Goal: Task Accomplishment & Management: Manage account settings

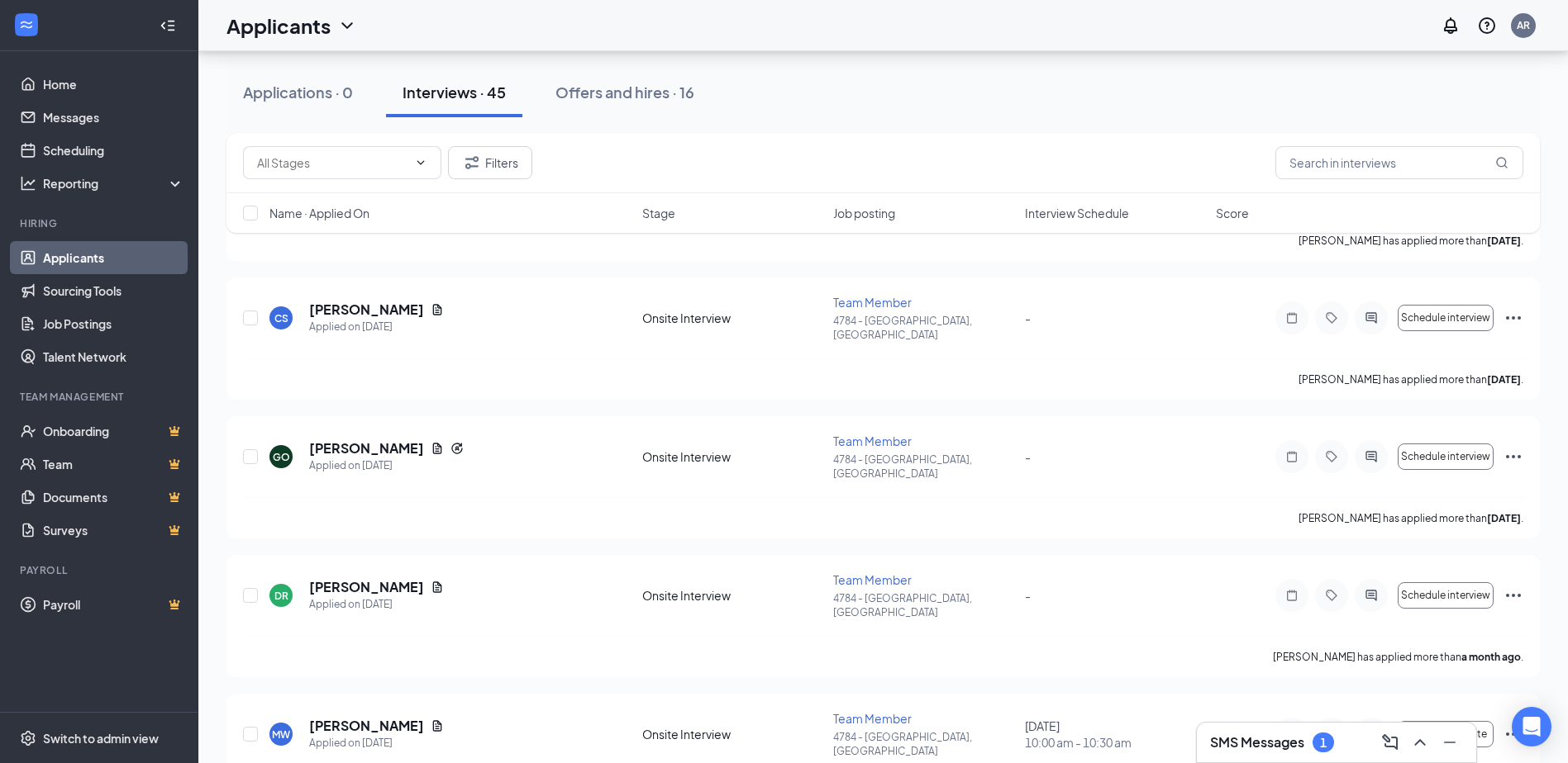
scroll to position [3964, 0]
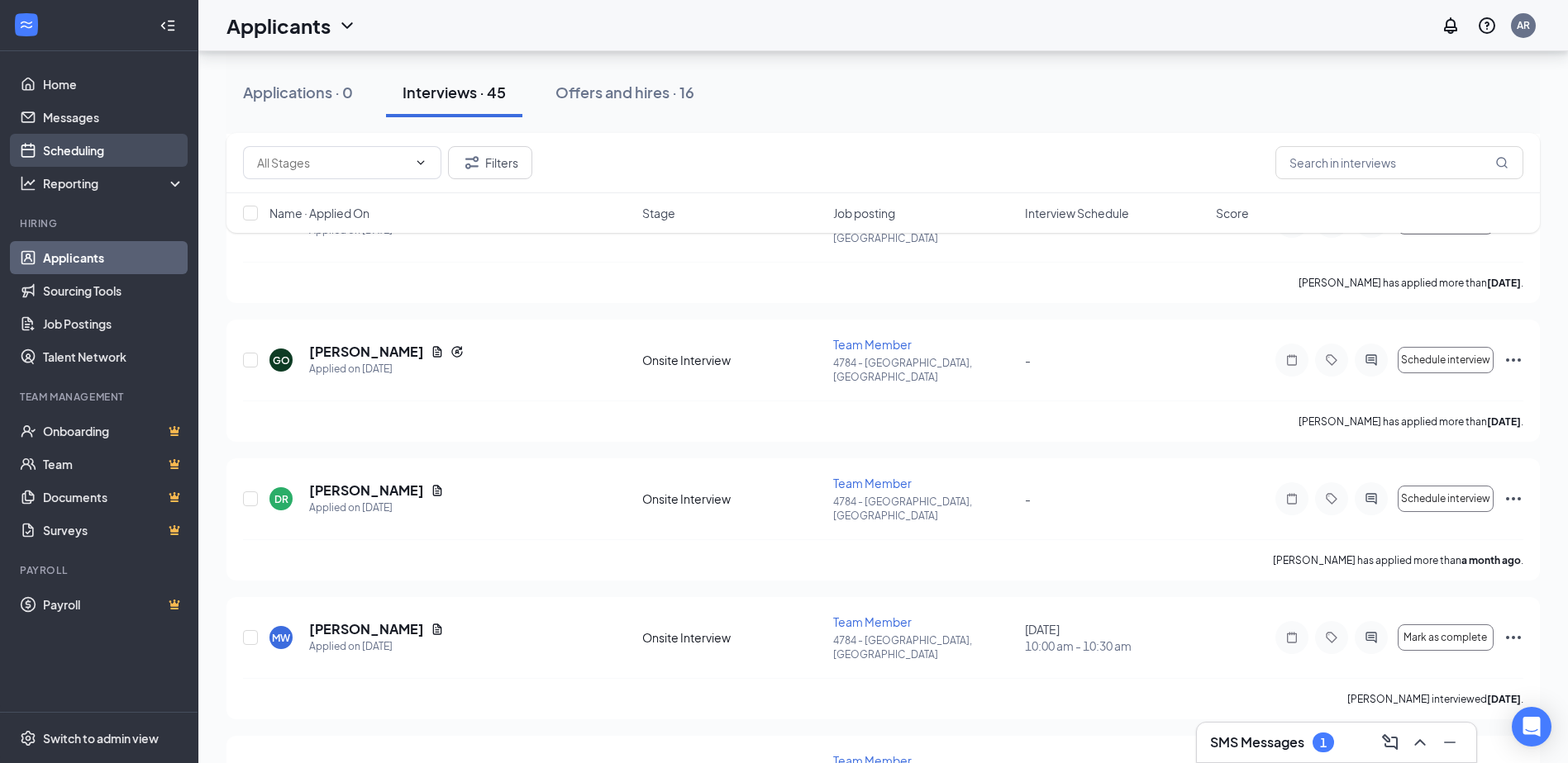
click at [112, 148] on link "Scheduling" at bounding box center [114, 150] width 141 height 33
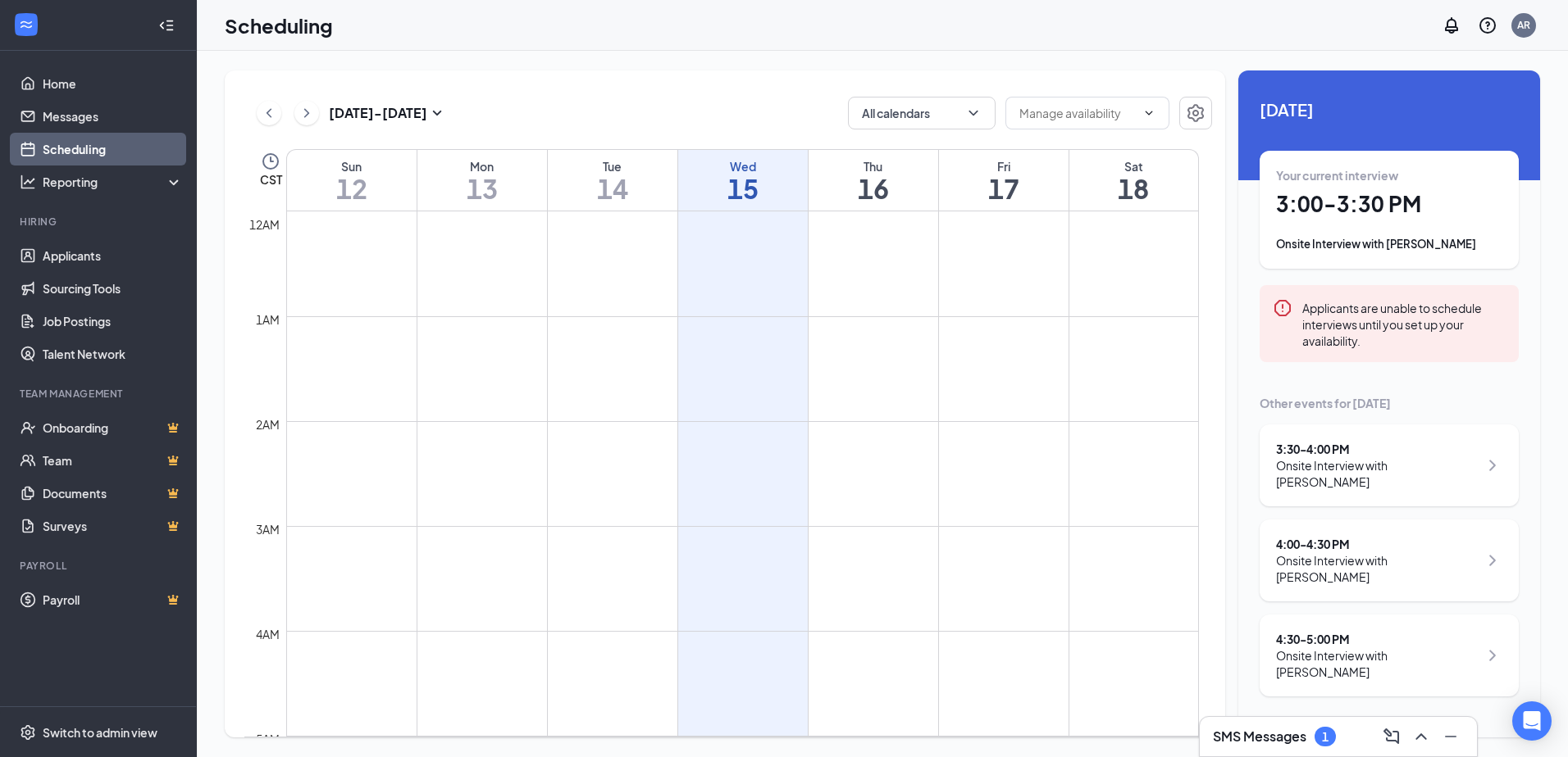
scroll to position [806, 0]
click at [1352, 233] on div "Your current interview 3:00 - 3:30 PM Onsite Interview with Giovanni Cruz" at bounding box center [1389, 209] width 226 height 85
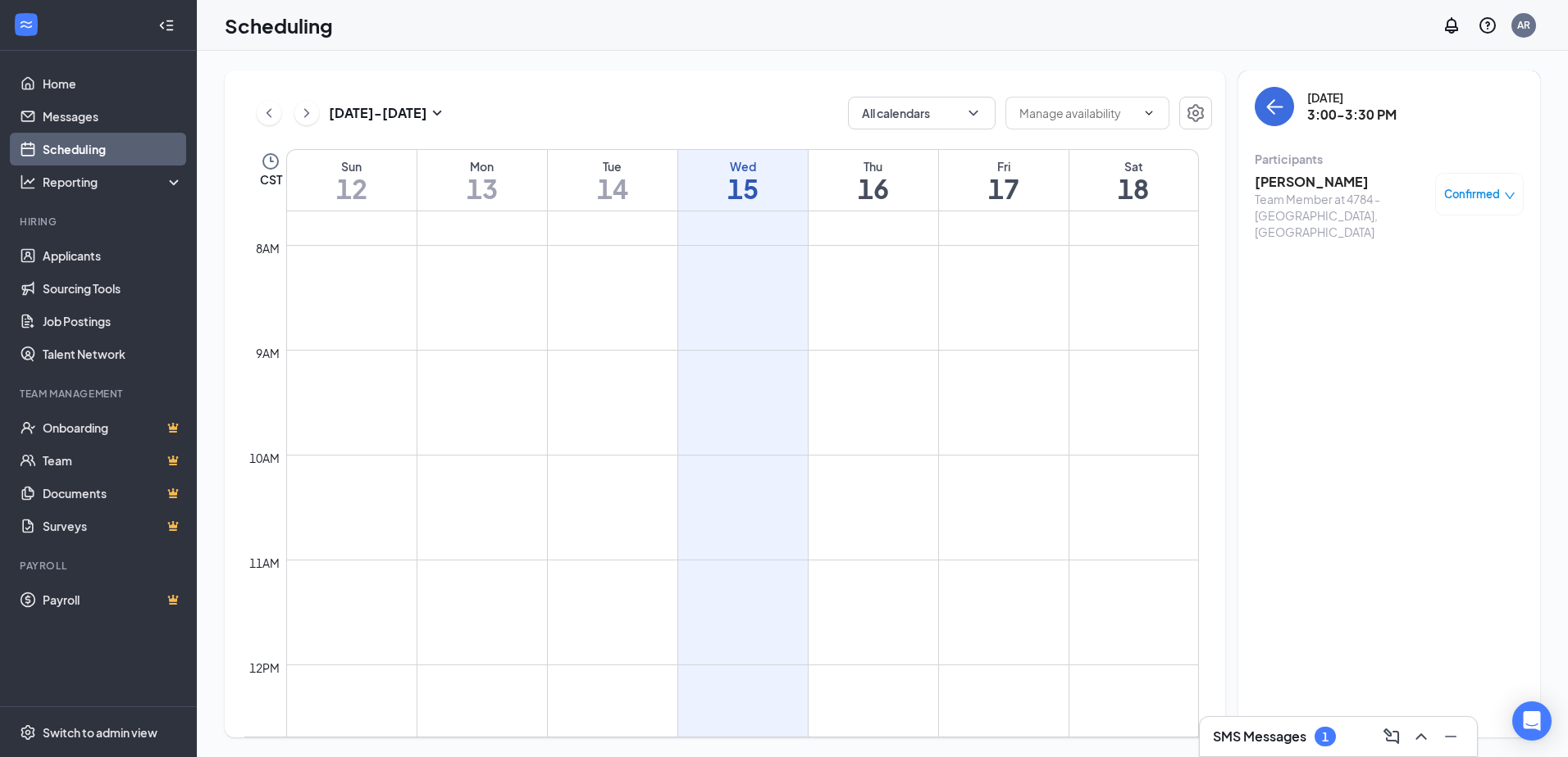
click at [1314, 187] on h3 "Giovanni Cruz" at bounding box center [1341, 182] width 172 height 18
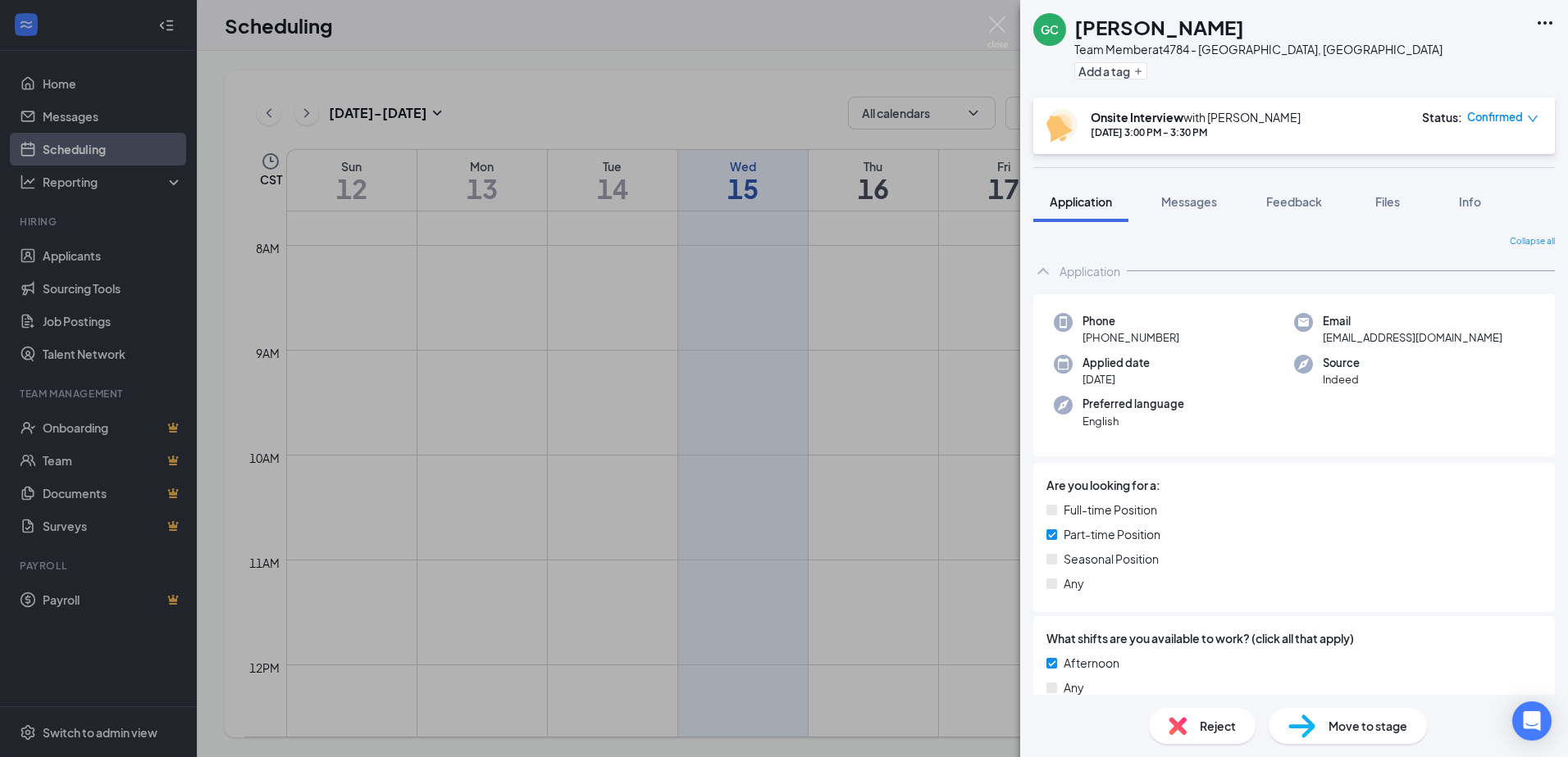
click at [1551, 30] on icon "Ellipses" at bounding box center [1545, 23] width 20 height 20
click at [1539, 16] on icon "Ellipses" at bounding box center [1545, 23] width 20 height 20
click at [1406, 54] on link "View full application" at bounding box center [1455, 60] width 177 height 16
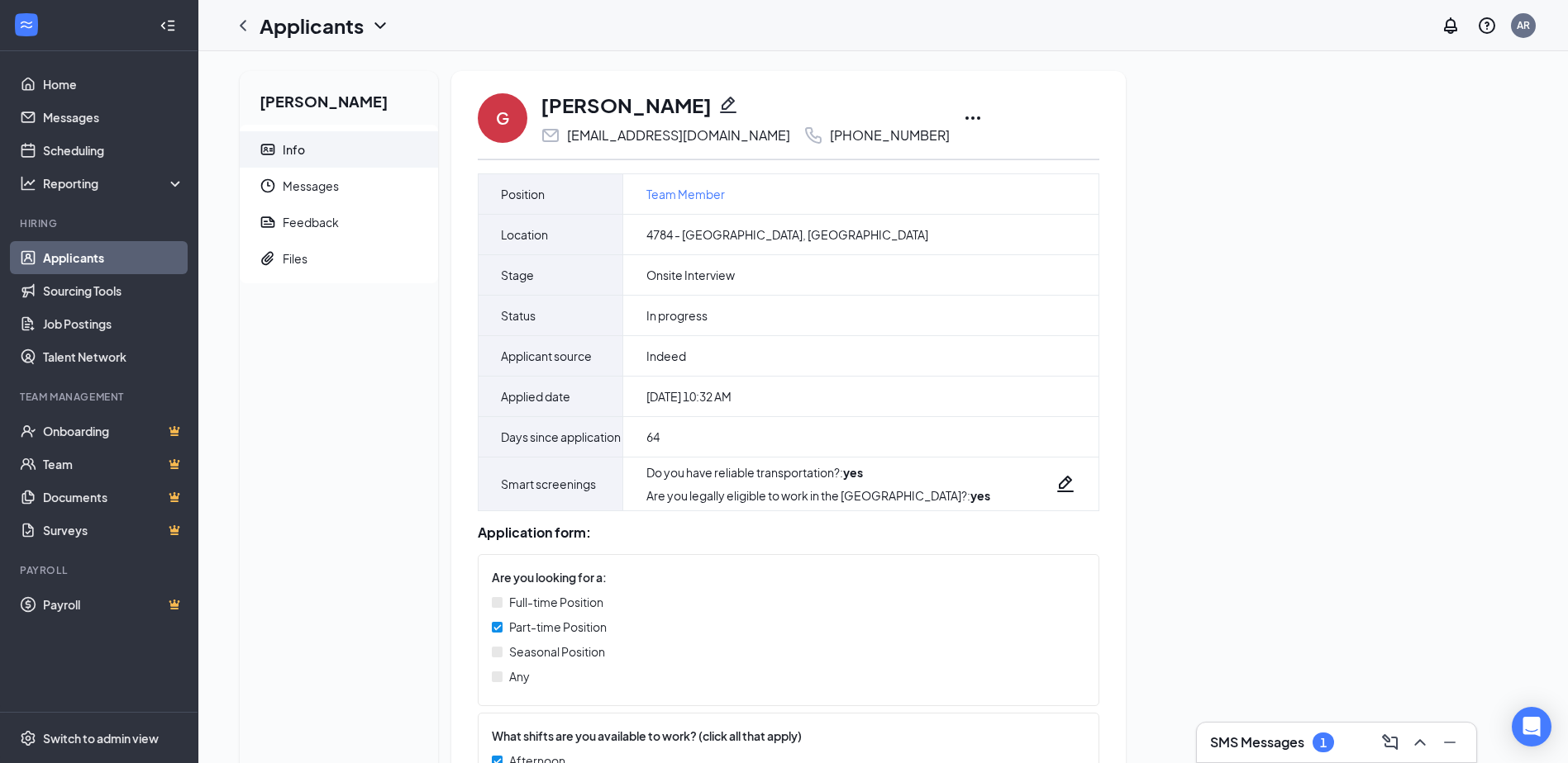
click at [963, 116] on icon "Ellipses" at bounding box center [973, 118] width 20 height 20
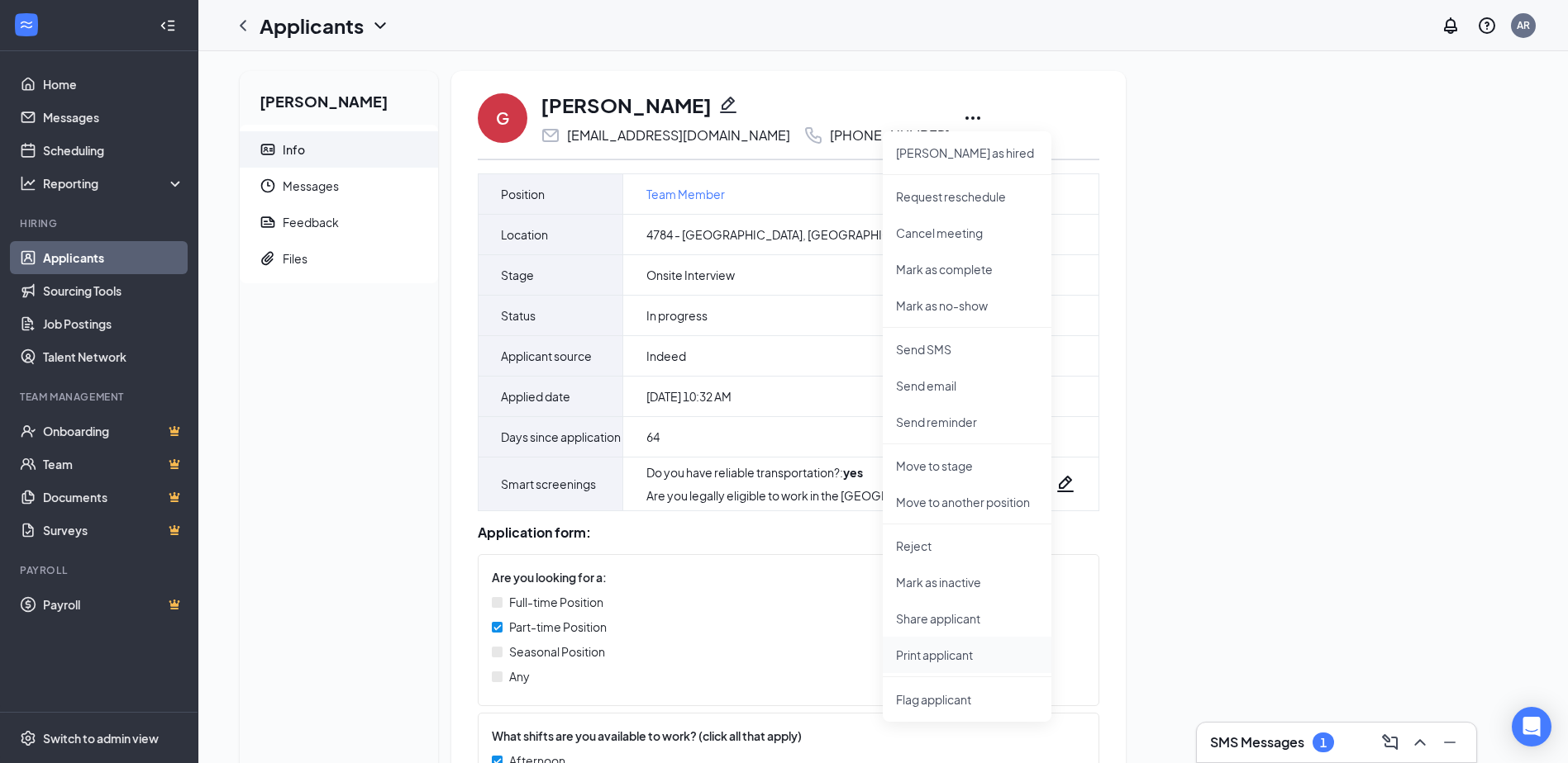
click at [932, 665] on li "Print applicant" at bounding box center [967, 655] width 168 height 37
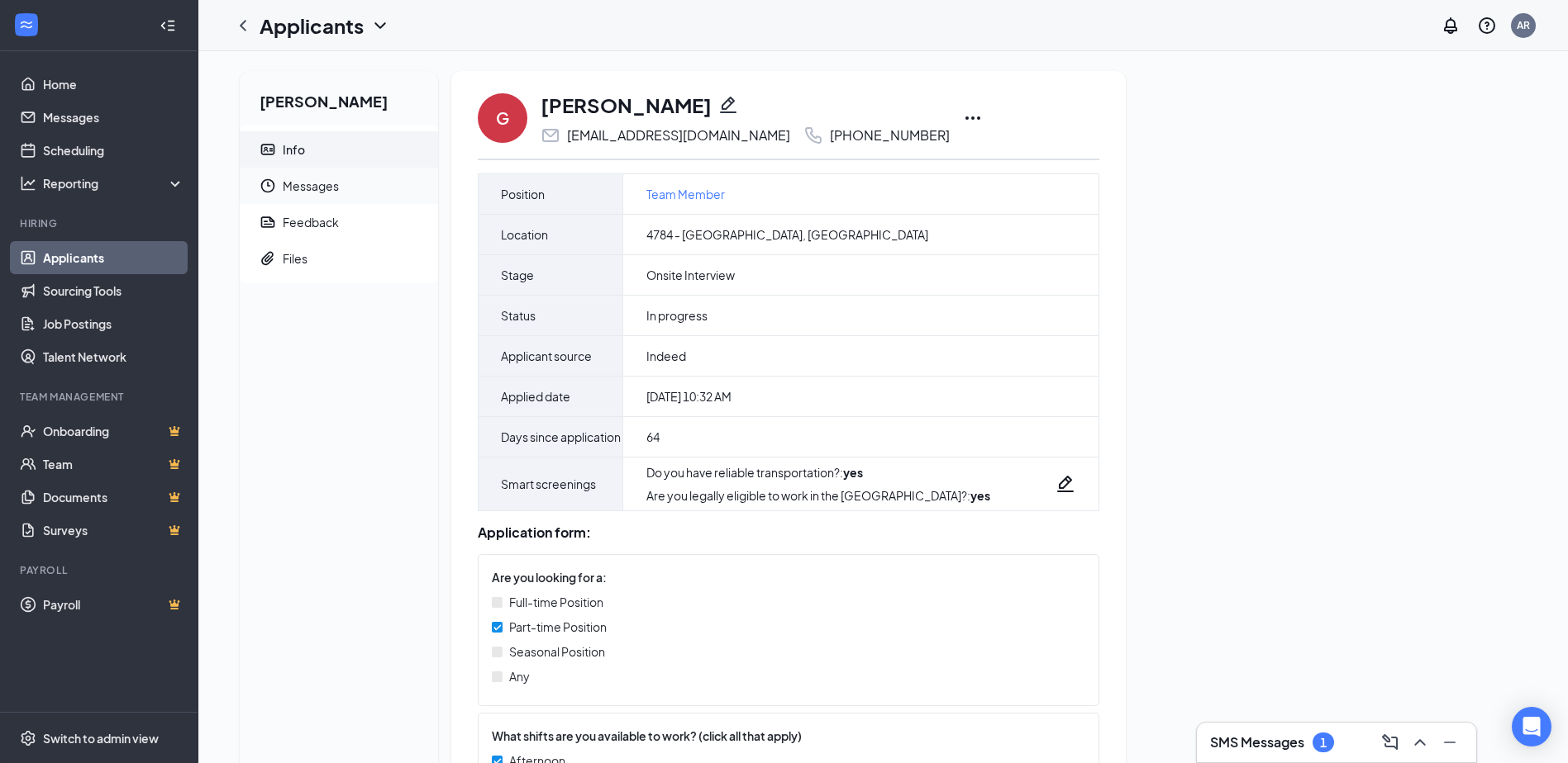
click at [324, 199] on span "Messages" at bounding box center [354, 185] width 142 height 37
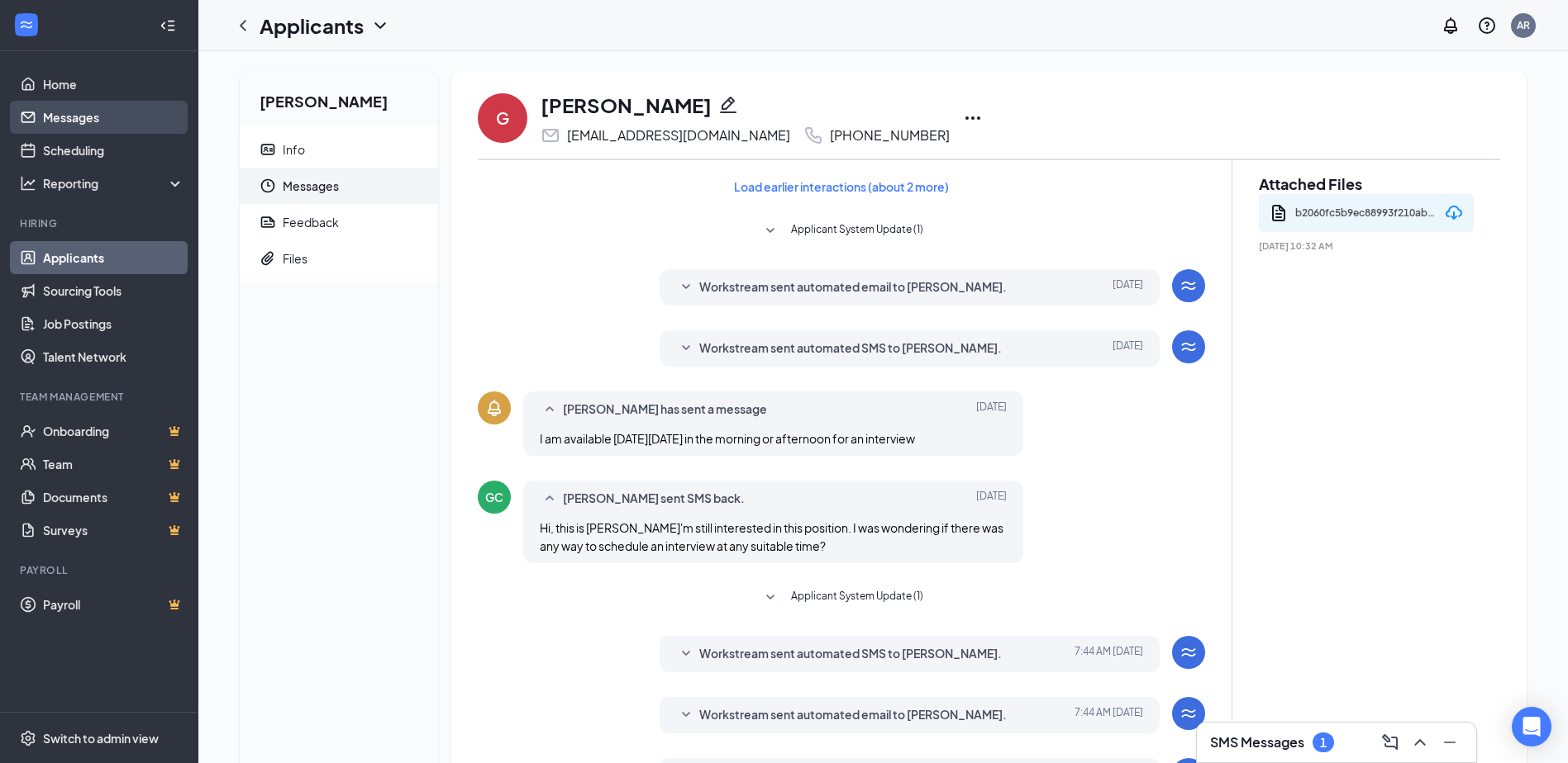
click at [82, 120] on link "Messages" at bounding box center [114, 117] width 141 height 33
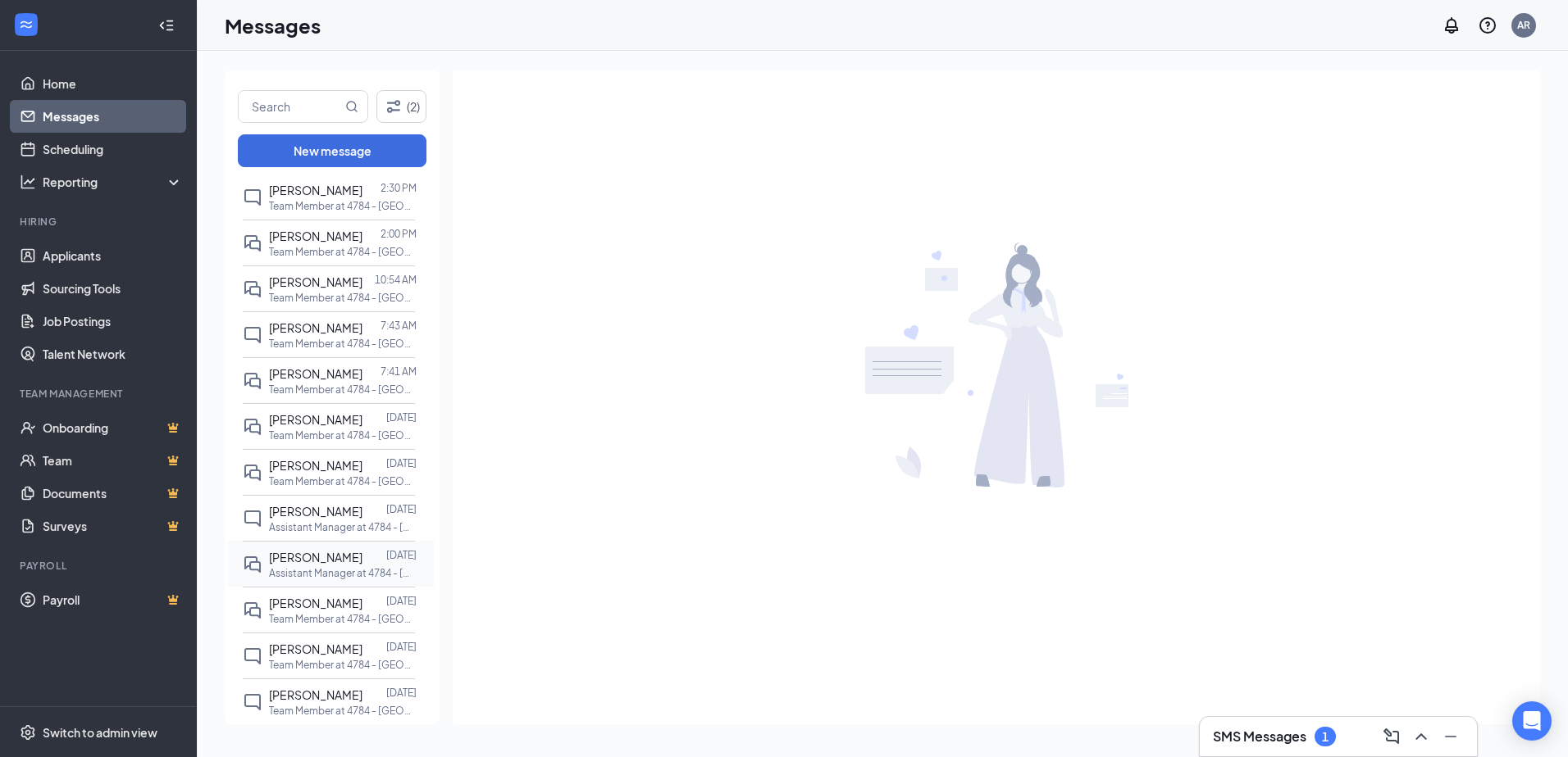
scroll to position [246, 0]
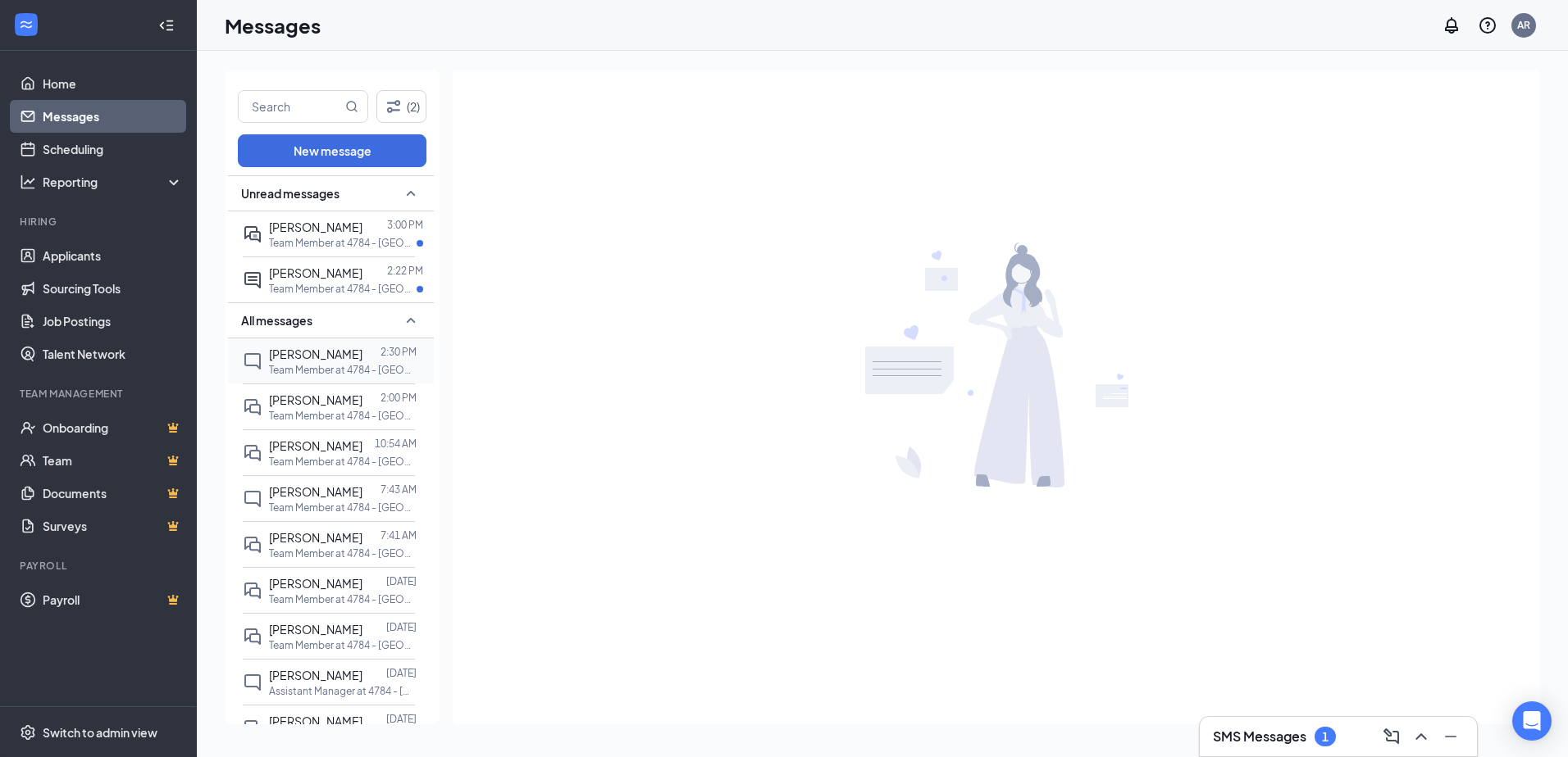
click at [336, 358] on span "Fernando Ibarra" at bounding box center [315, 354] width 93 height 15
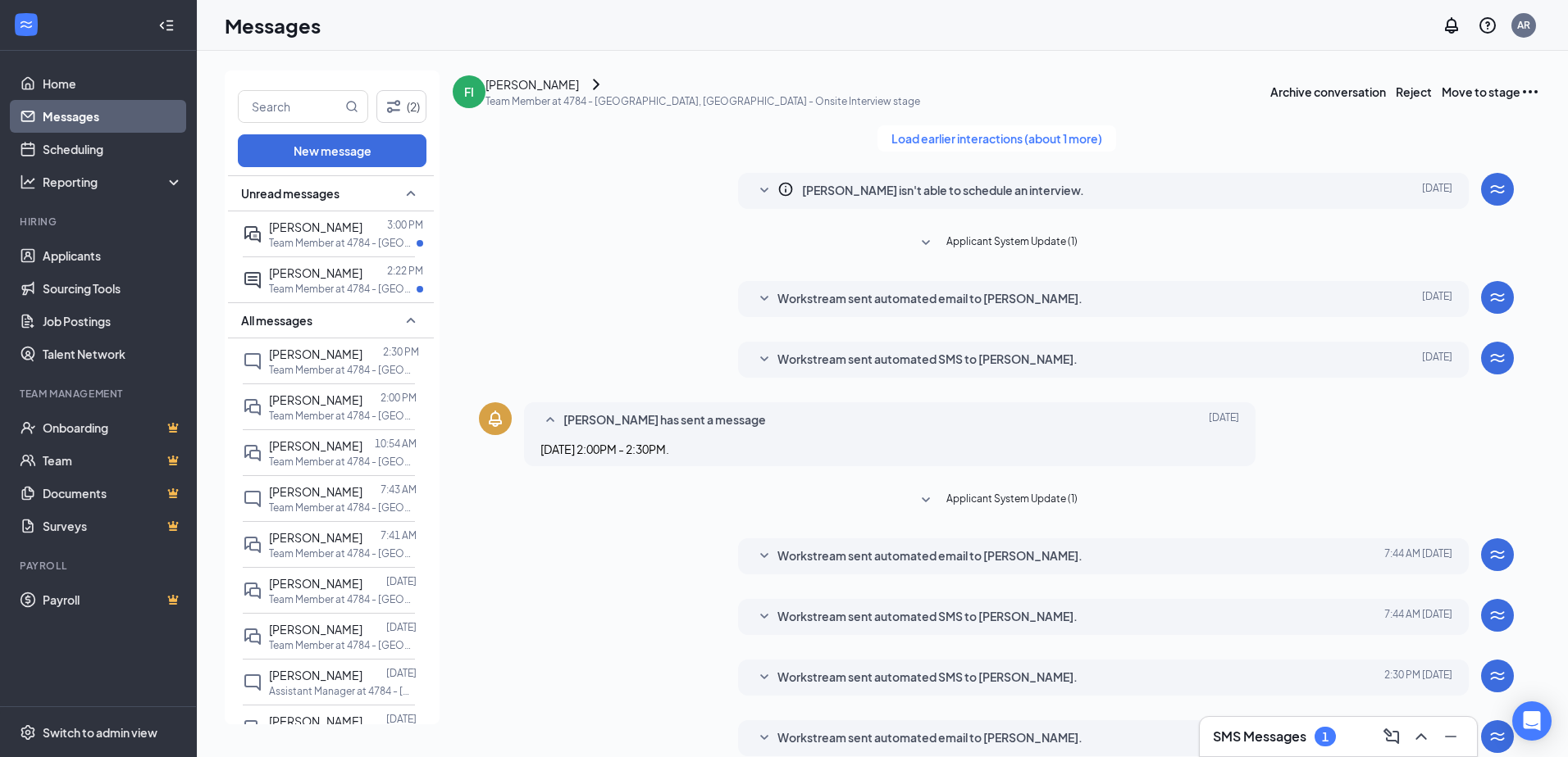
scroll to position [250, 0]
click at [606, 94] on icon "ChevronRight" at bounding box center [596, 84] width 20 height 20
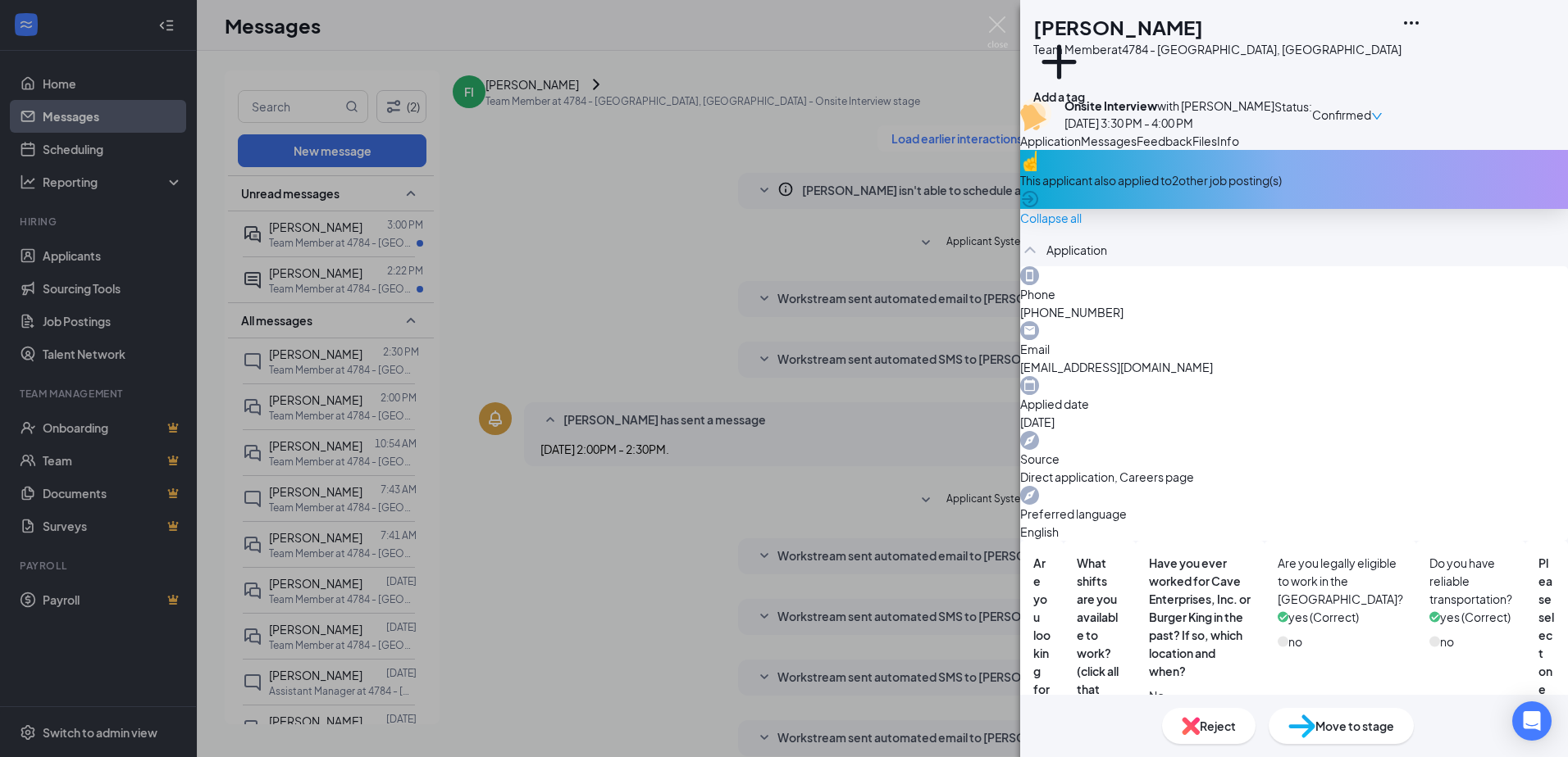
click at [1419, 22] on icon "Ellipses" at bounding box center [1411, 23] width 15 height 4
click at [1442, 52] on link "View full application" at bounding box center [1455, 60] width 177 height 16
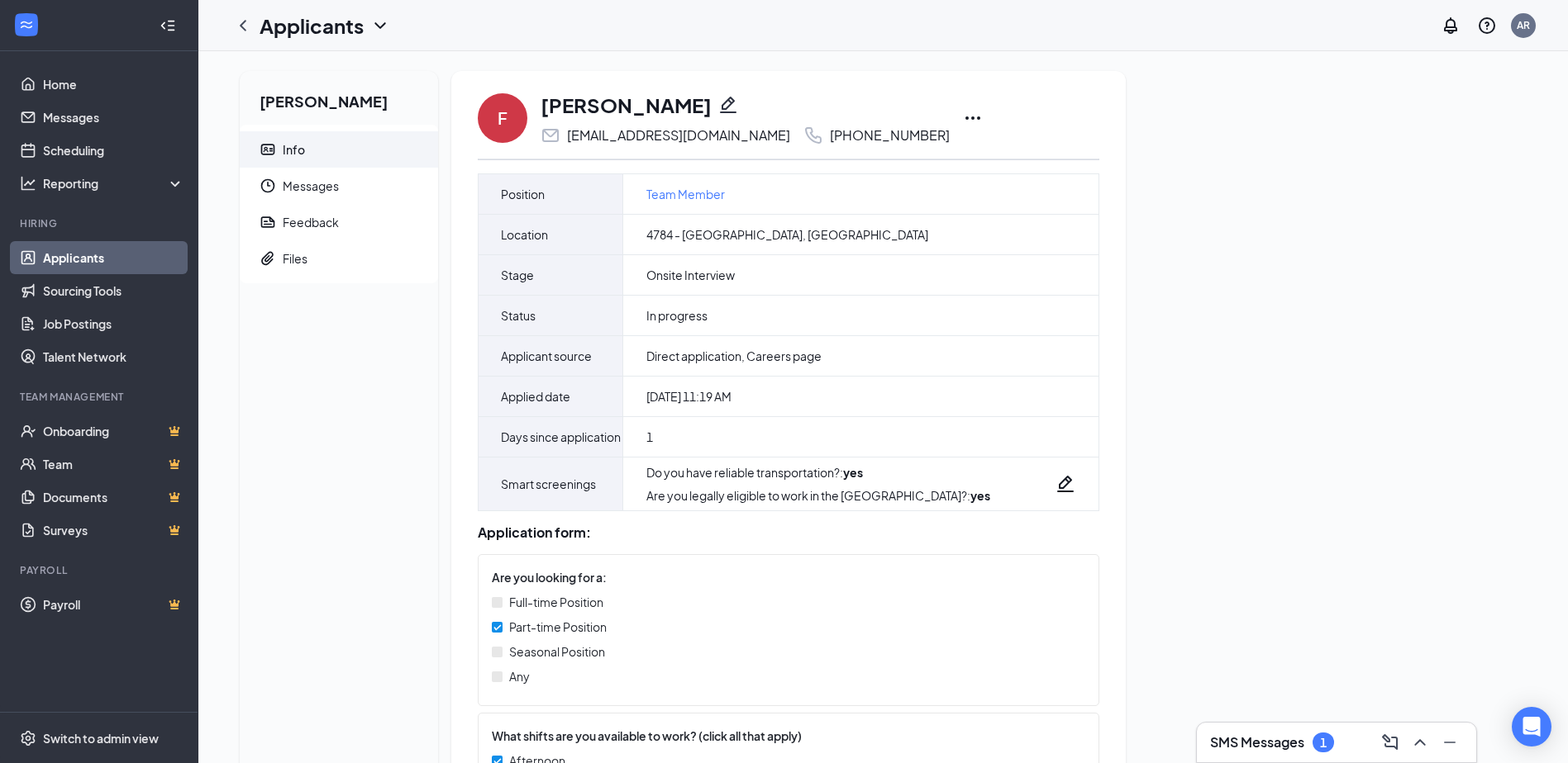
click at [963, 117] on icon "Ellipses" at bounding box center [973, 118] width 20 height 20
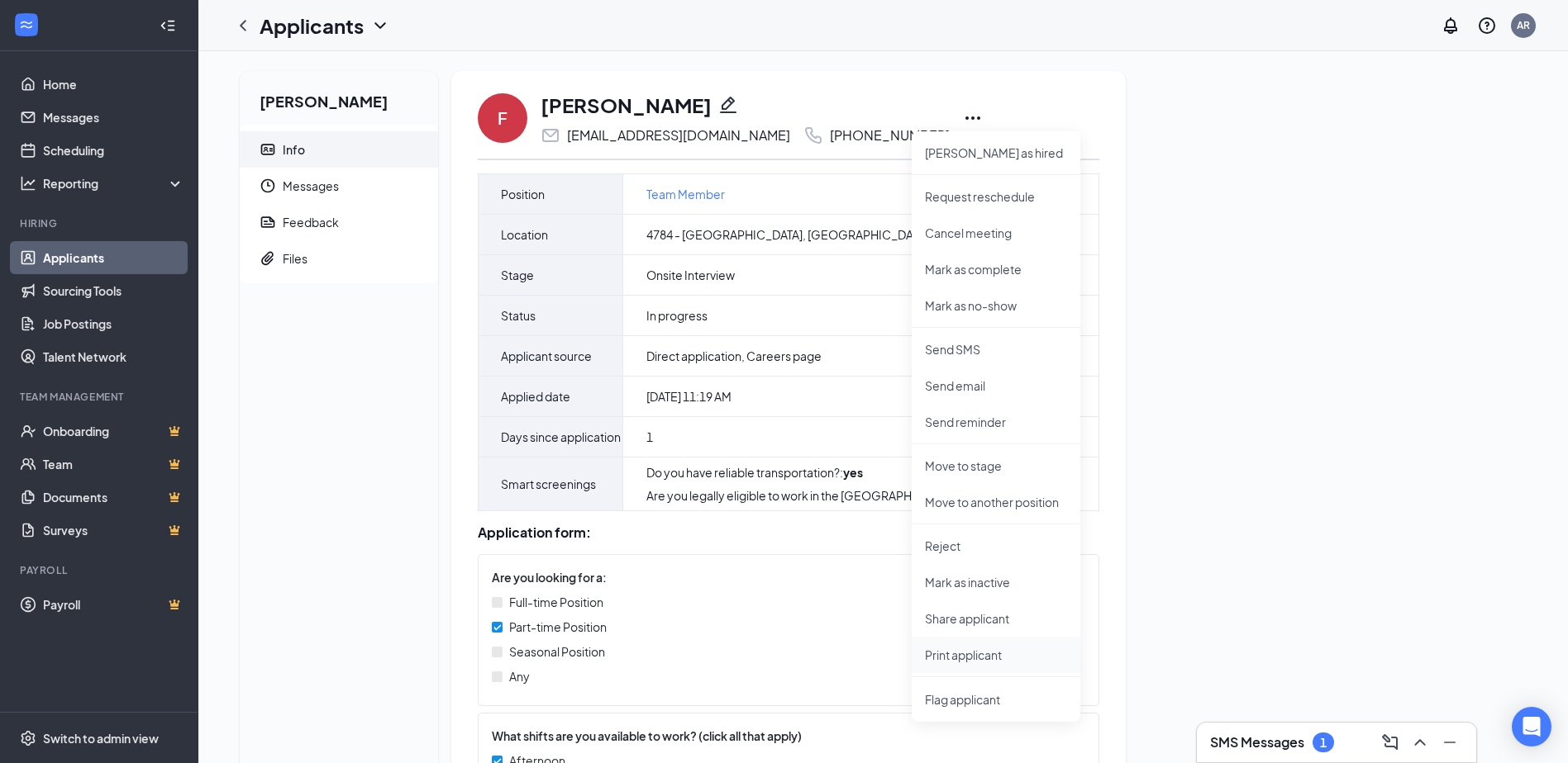
click at [967, 653] on p "Print applicant" at bounding box center [995, 655] width 142 height 16
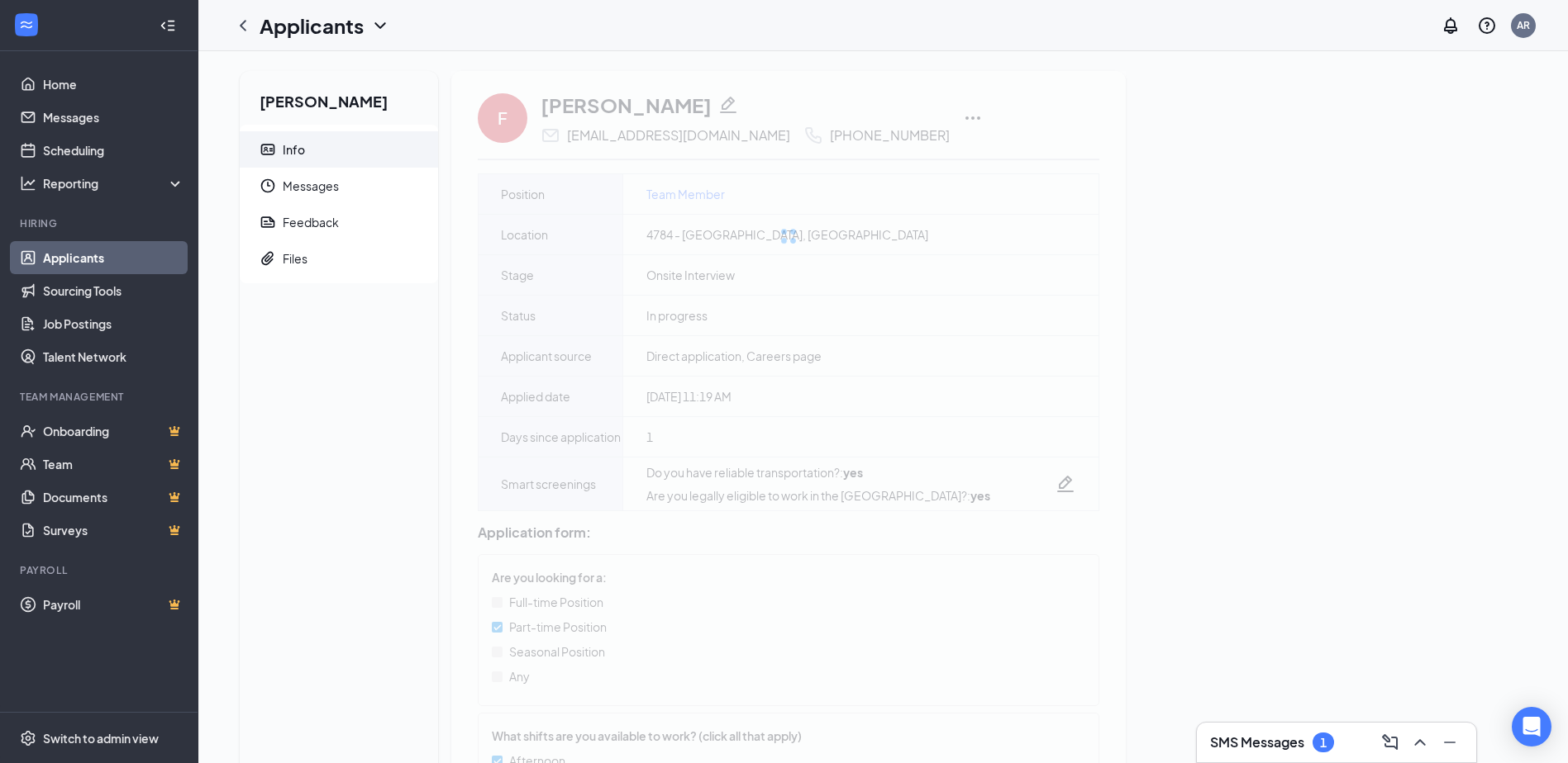
click at [230, 352] on div "Fernando Ibarra Info Messages Feedback Files F Fernando Ibarra manchaspuchis@gm…" at bounding box center [882, 568] width 1313 height 996
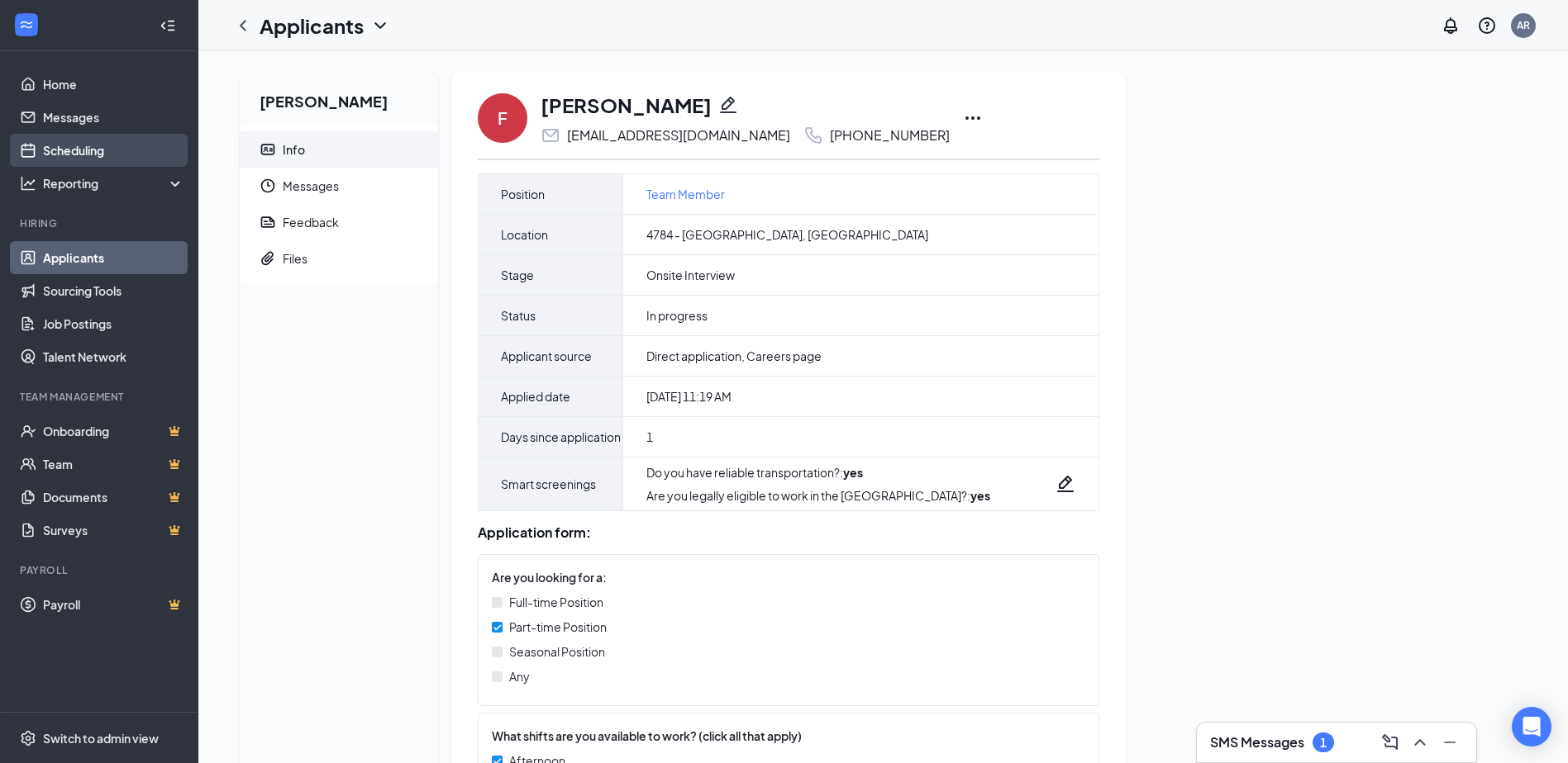
click at [78, 148] on link "Scheduling" at bounding box center [114, 150] width 141 height 33
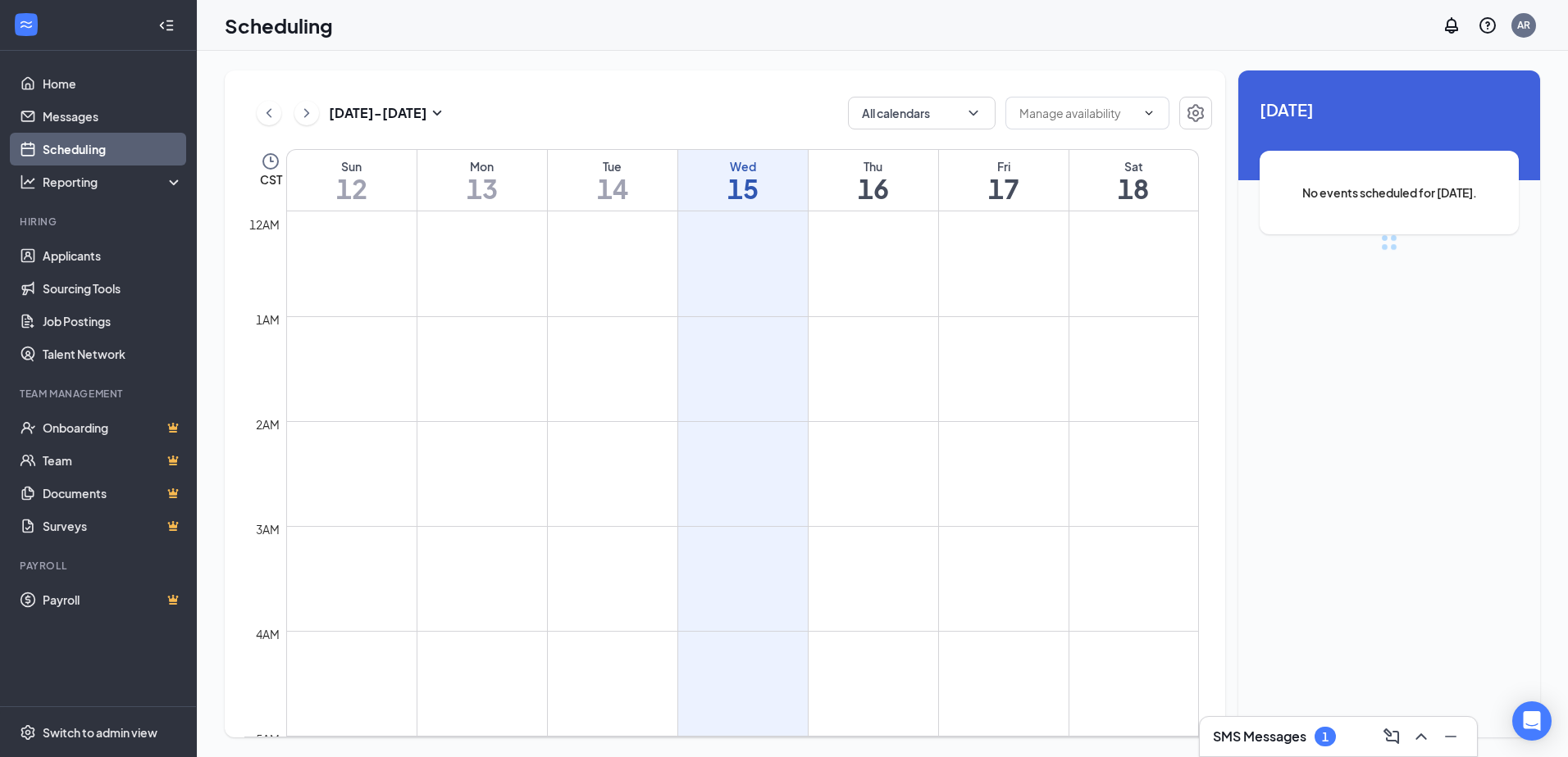
scroll to position [806, 0]
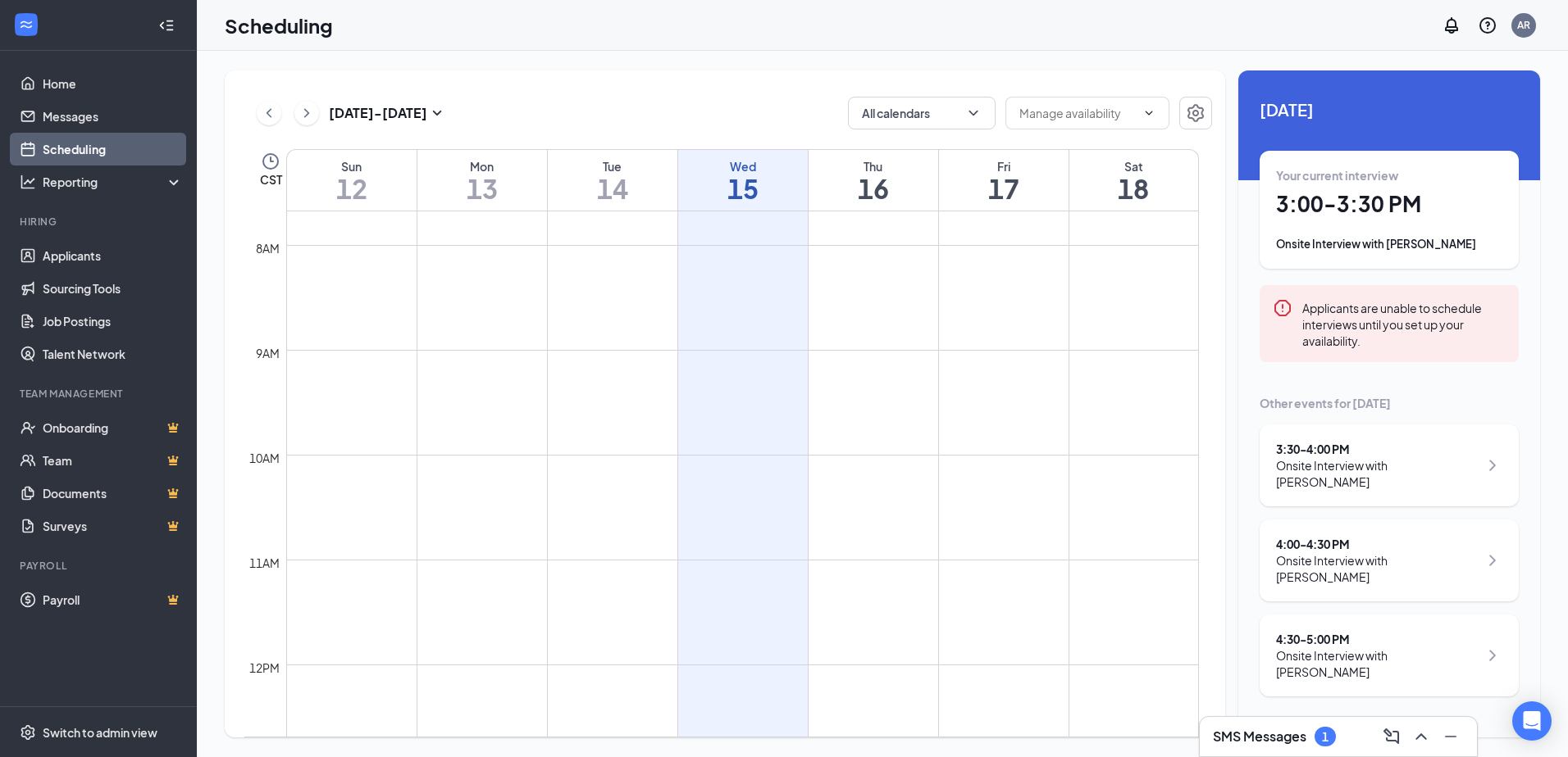
click at [1454, 345] on div "Applicants are unable to schedule interviews until you set up your availability." at bounding box center [1403, 323] width 203 height 51
click at [1370, 732] on div "SMS Messages 2" at bounding box center [1338, 737] width 251 height 27
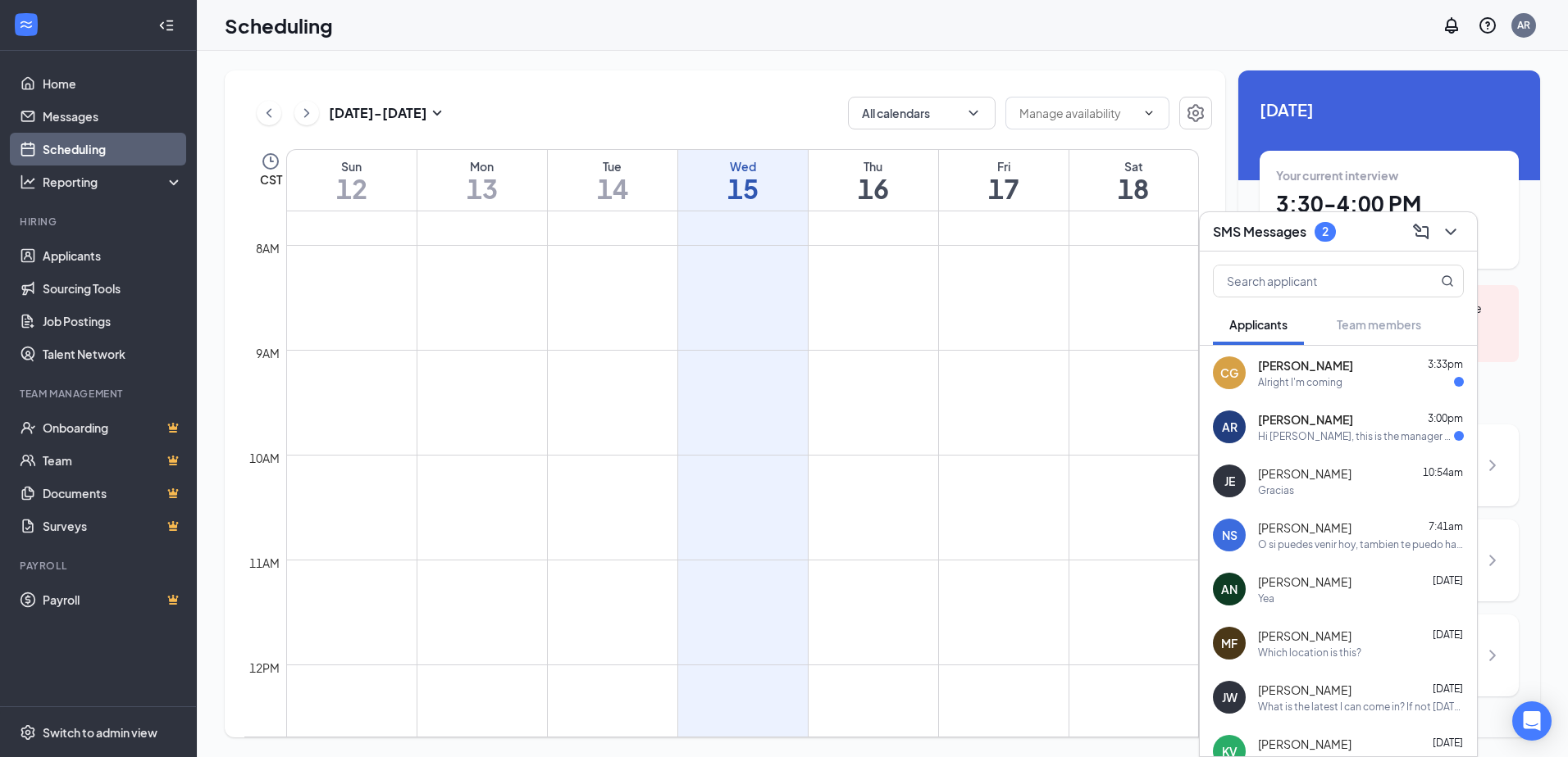
click at [1309, 379] on div "Alright I'm coming" at bounding box center [1300, 382] width 84 height 14
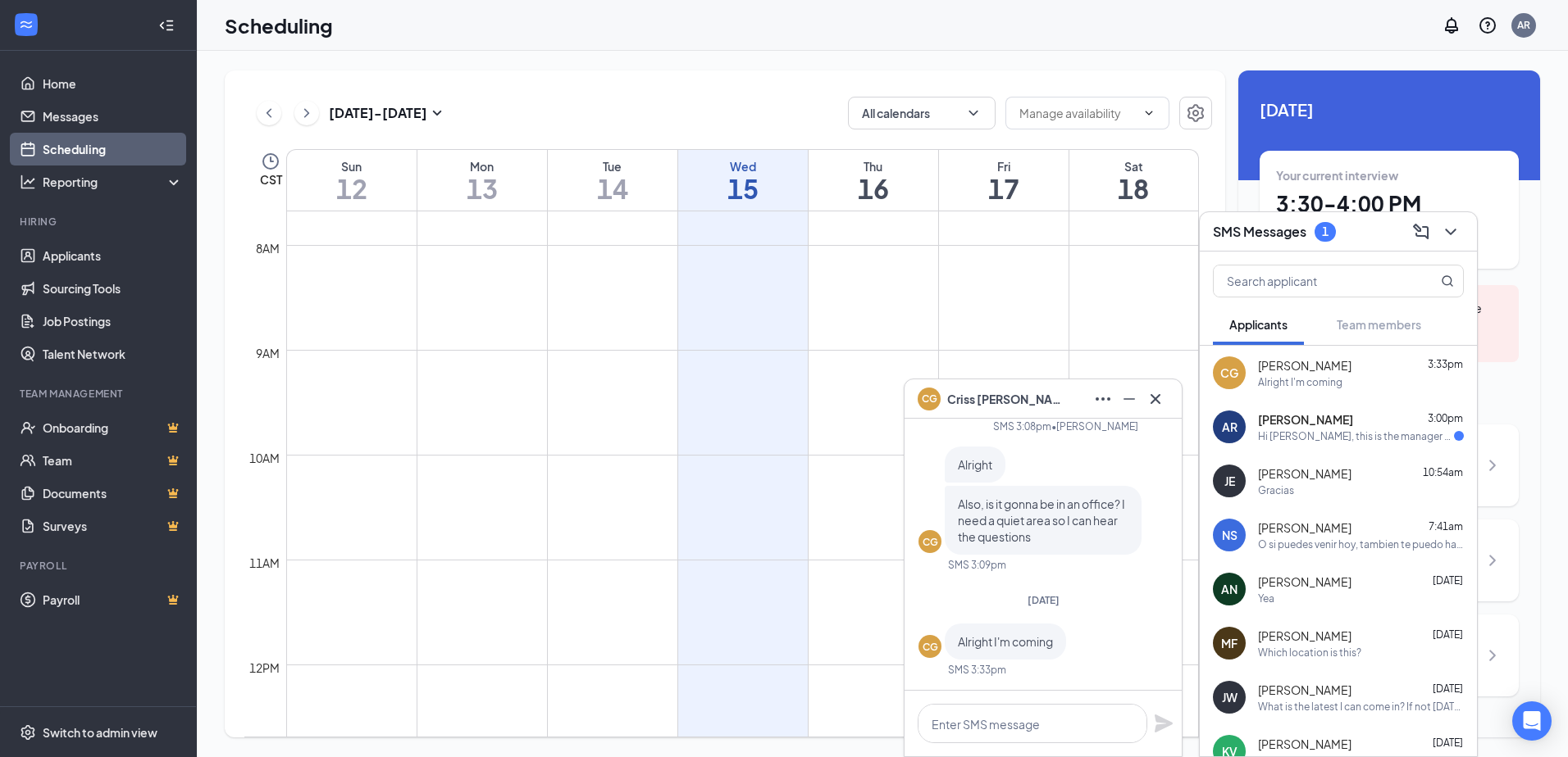
click at [959, 401] on span "Criss Galarza" at bounding box center [1004, 399] width 115 height 18
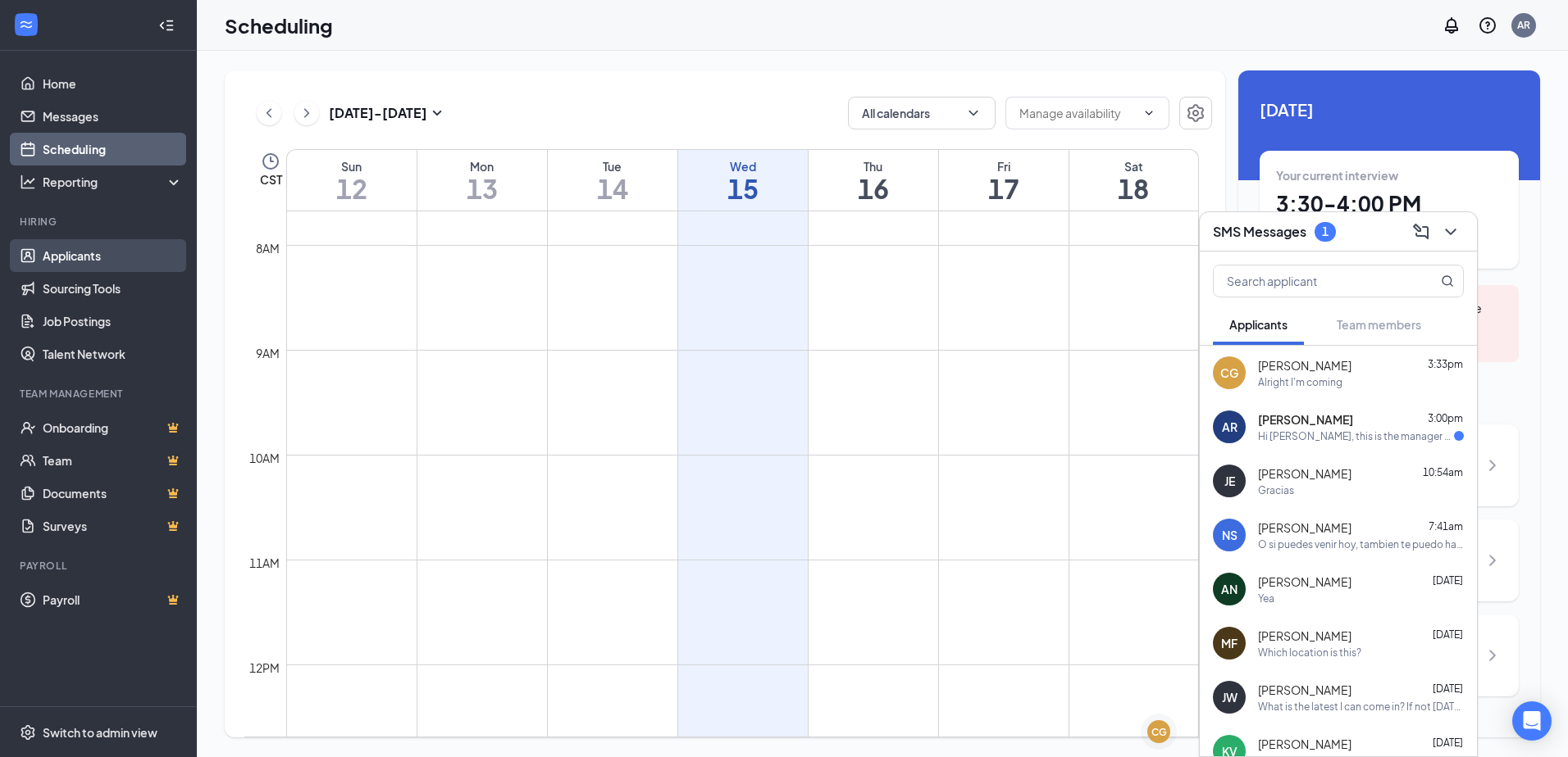
drag, startPoint x: 85, startPoint y: 248, endPoint x: 152, endPoint y: 254, distance: 67.3
click at [85, 248] on link "Applicants" at bounding box center [113, 256] width 140 height 33
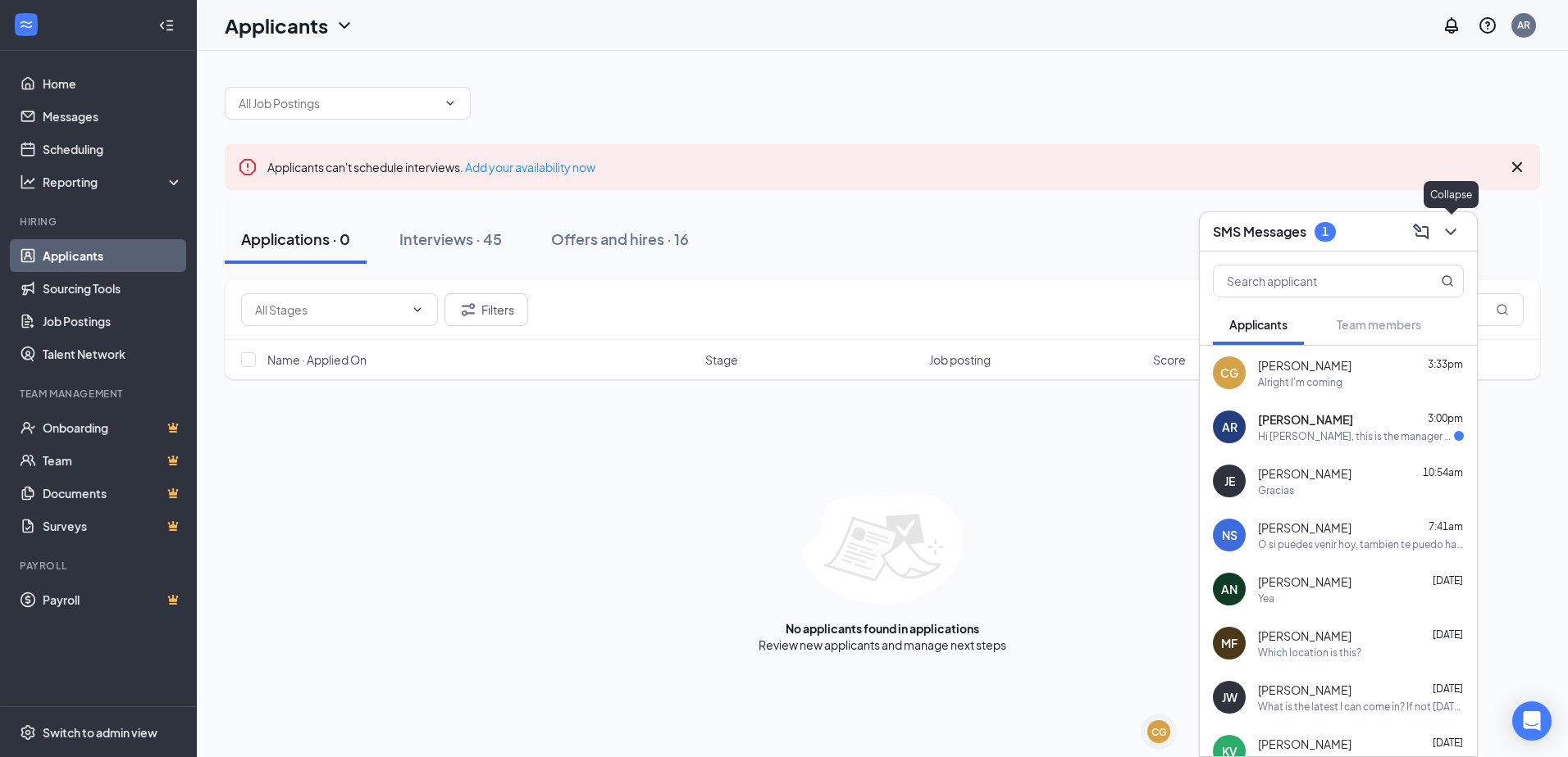
click at [1450, 237] on icon "ChevronDown" at bounding box center [1450, 232] width 20 height 20
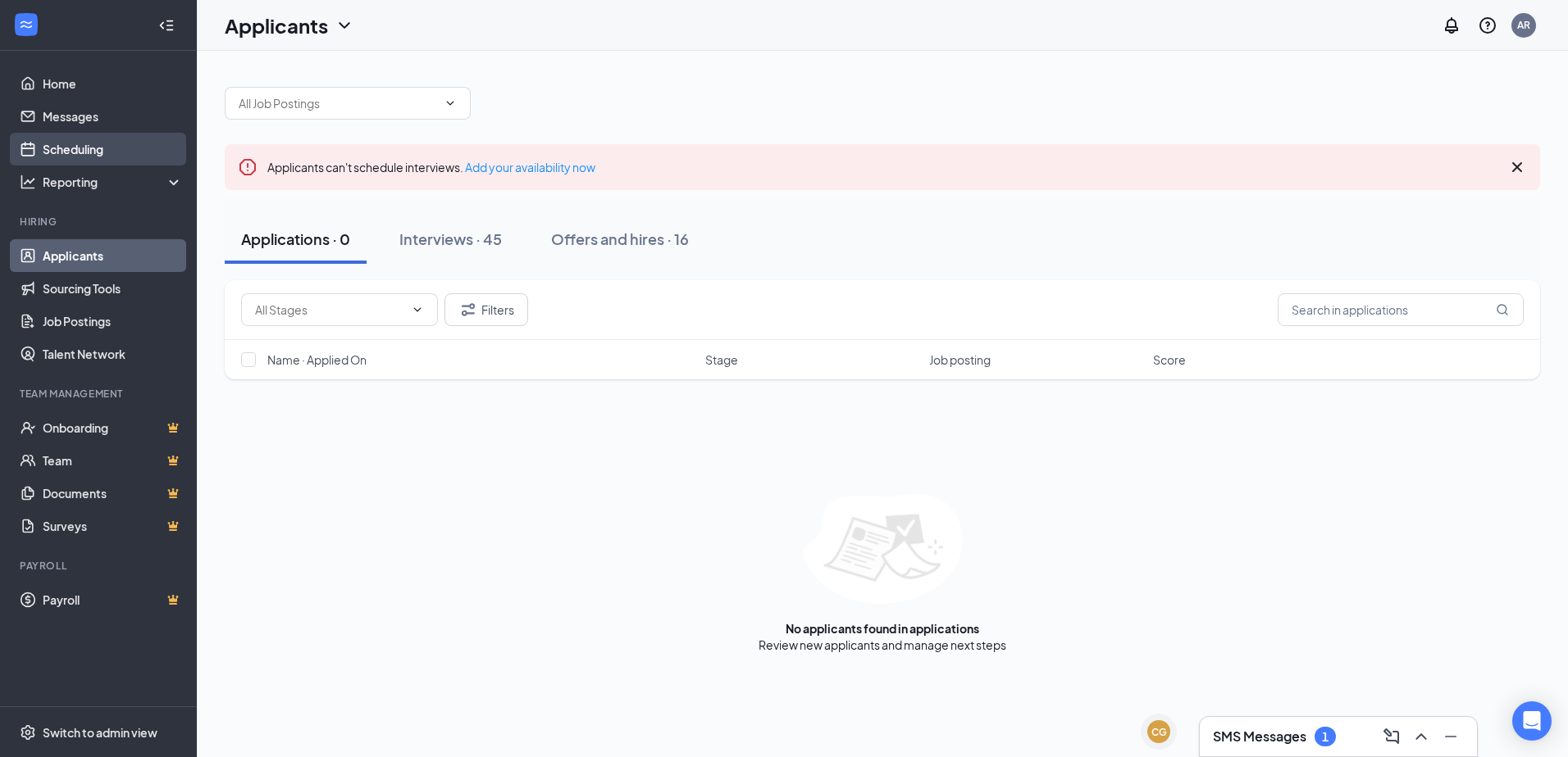
click at [73, 146] on link "Scheduling" at bounding box center [113, 149] width 140 height 33
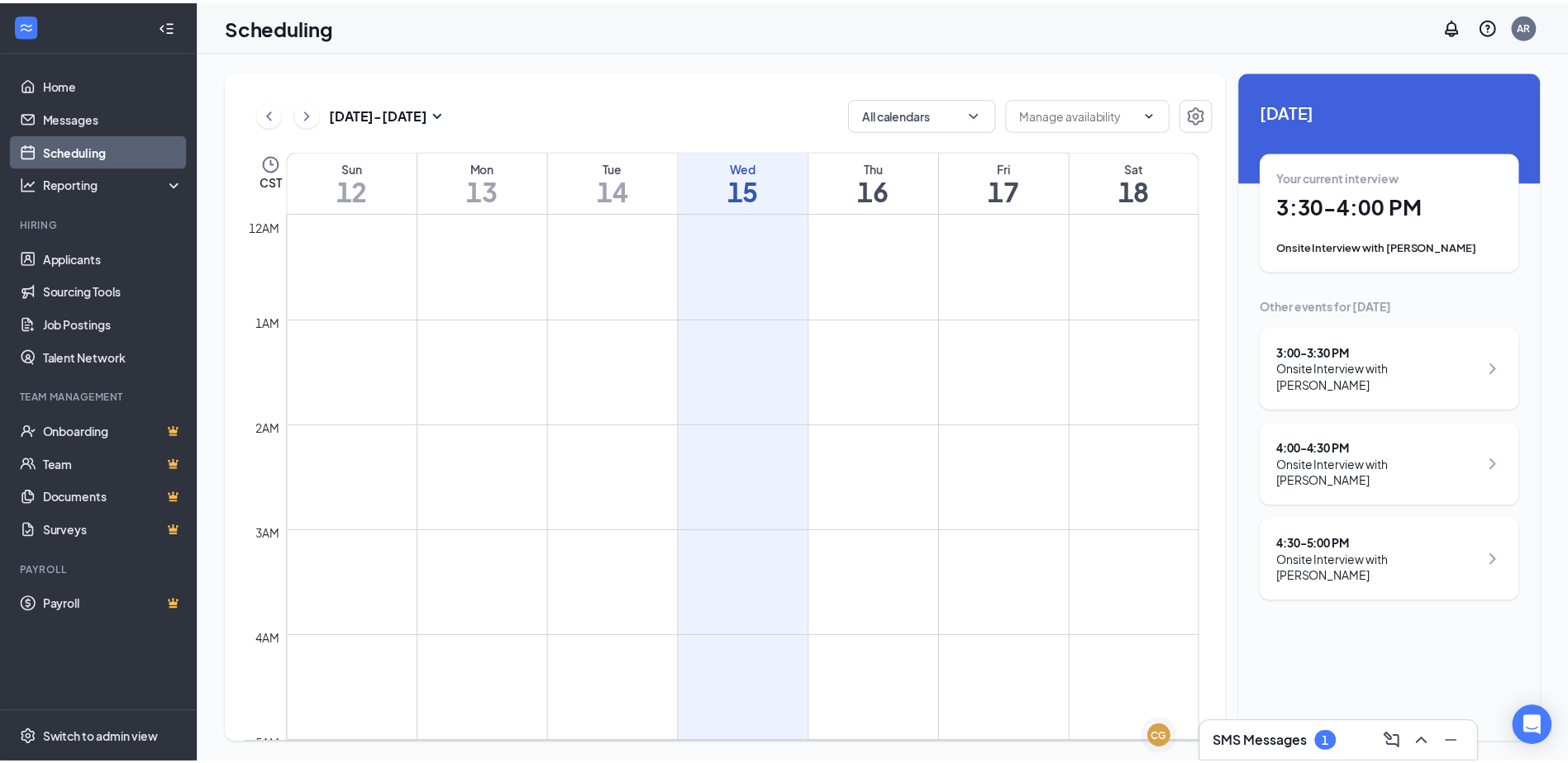
scroll to position [812, 0]
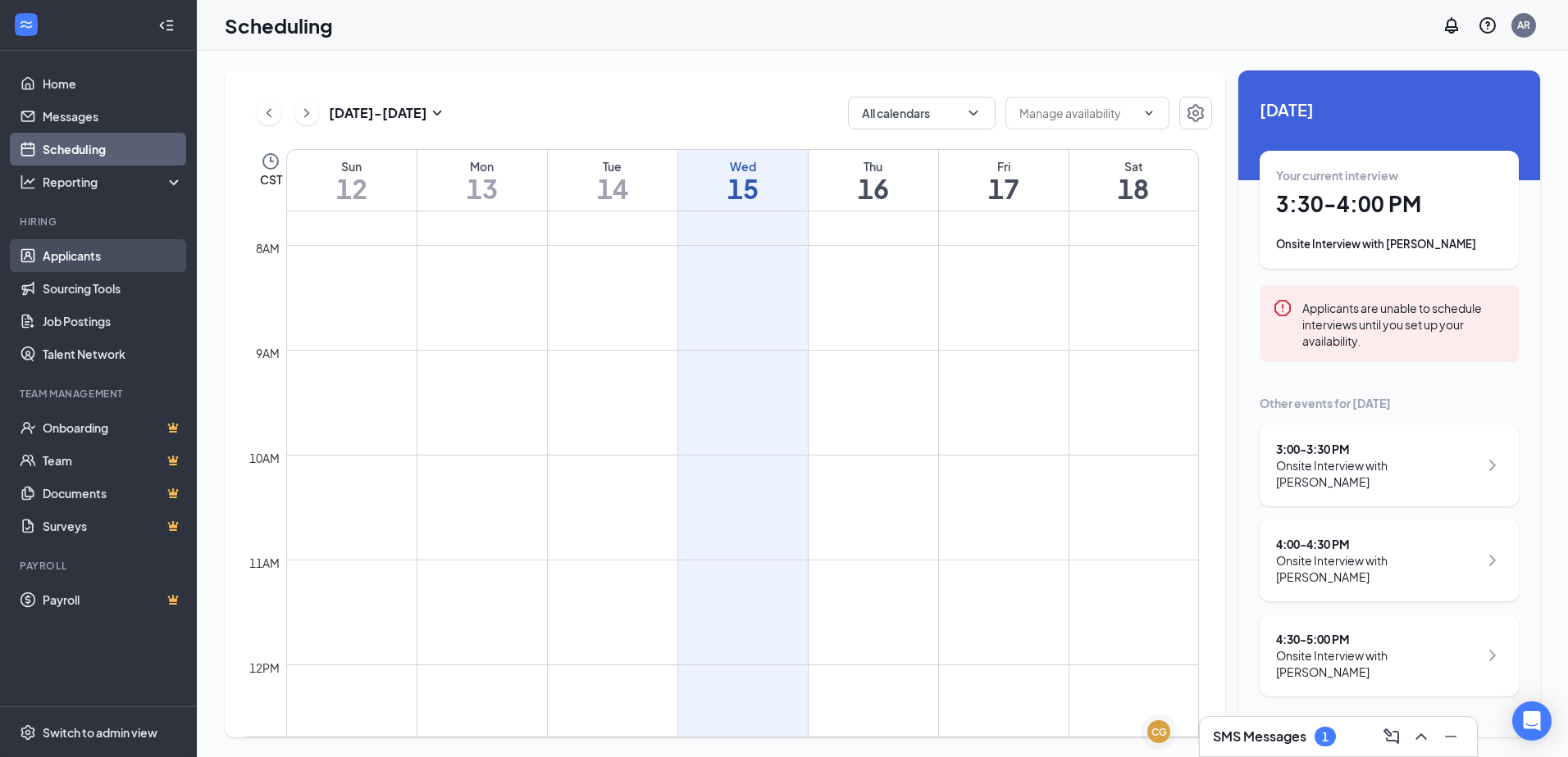
click at [57, 247] on link "Applicants" at bounding box center [113, 256] width 140 height 33
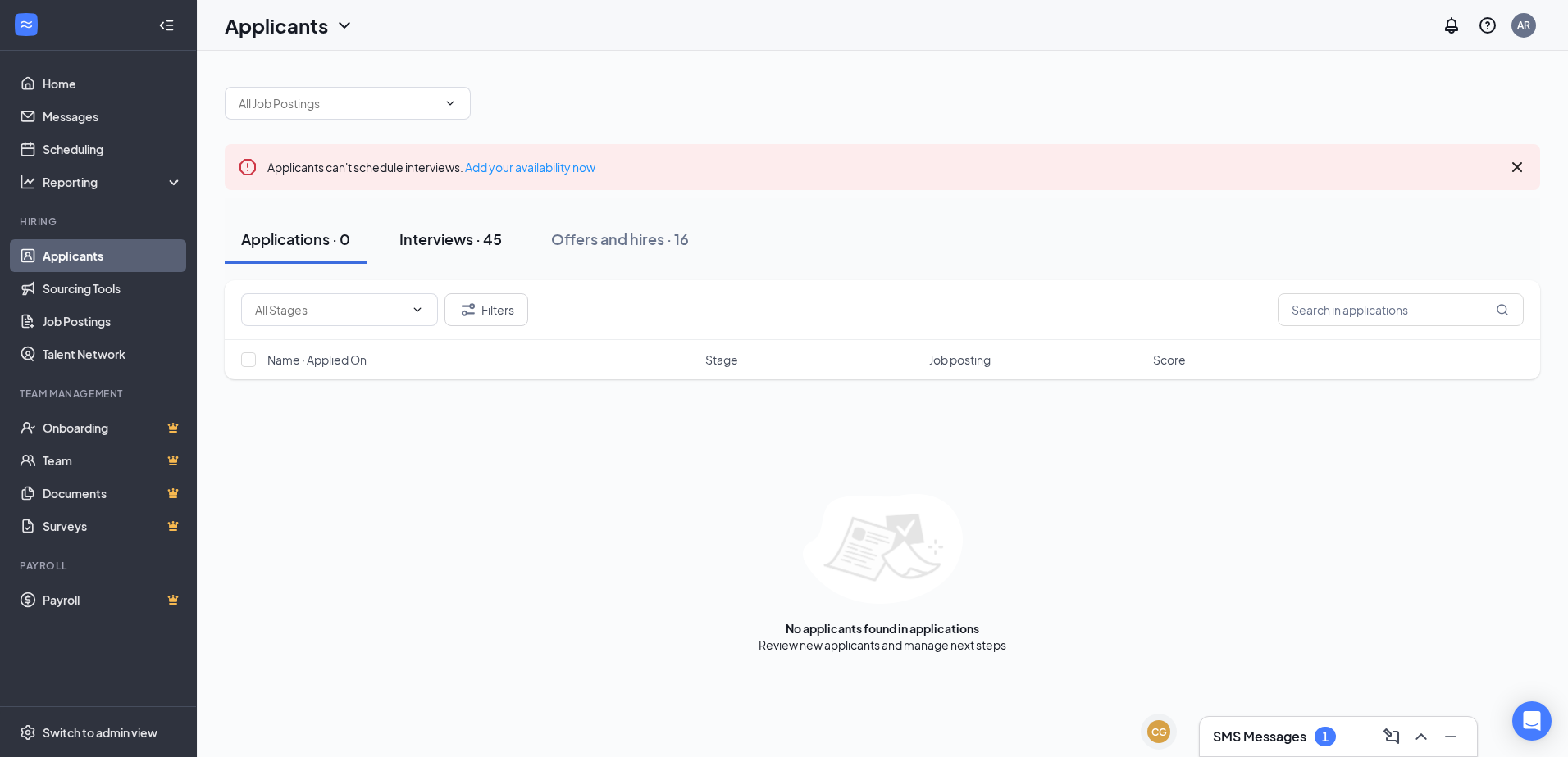
click at [479, 241] on div "Interviews · 45" at bounding box center [450, 239] width 102 height 20
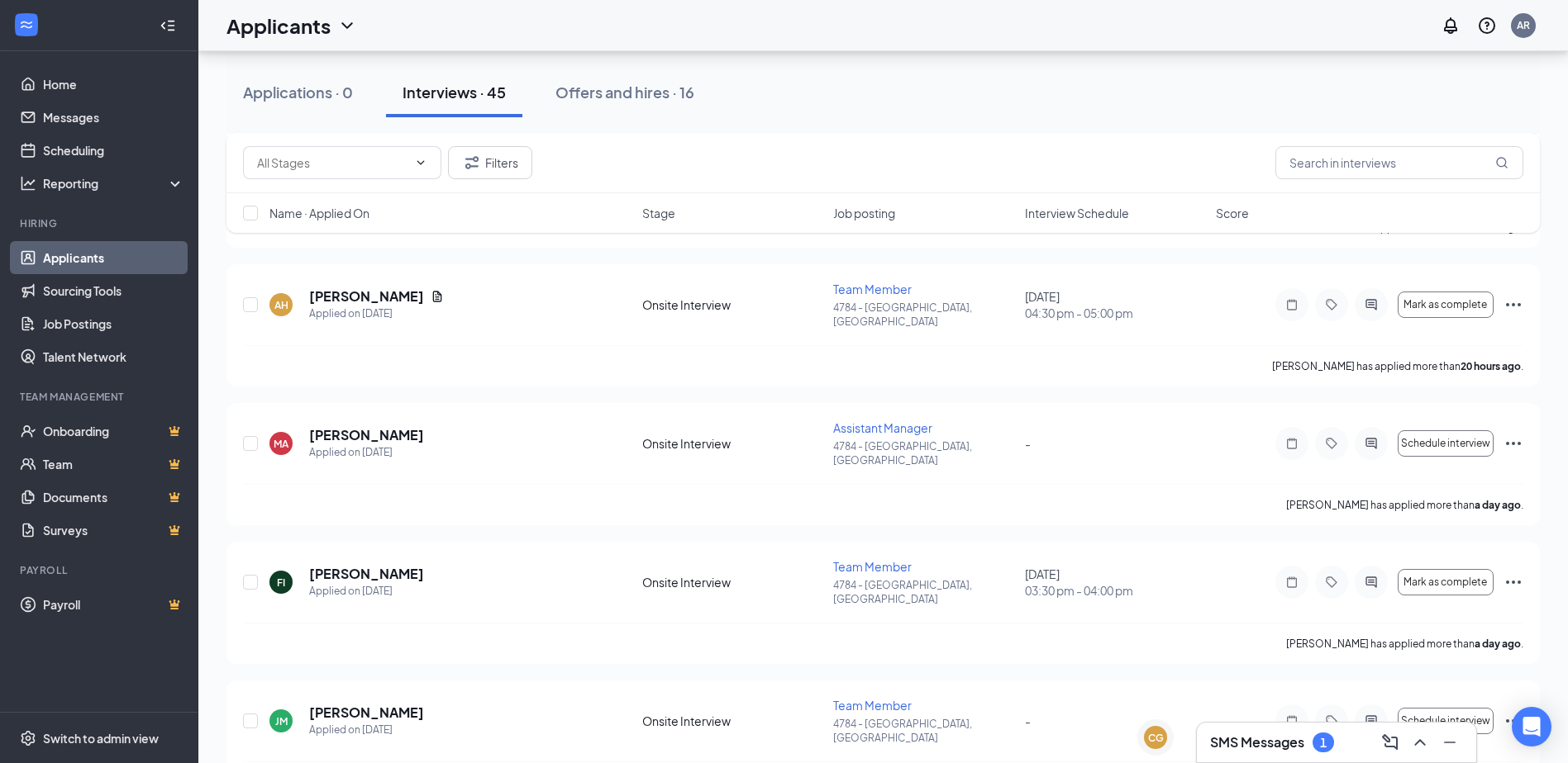
scroll to position [661, 0]
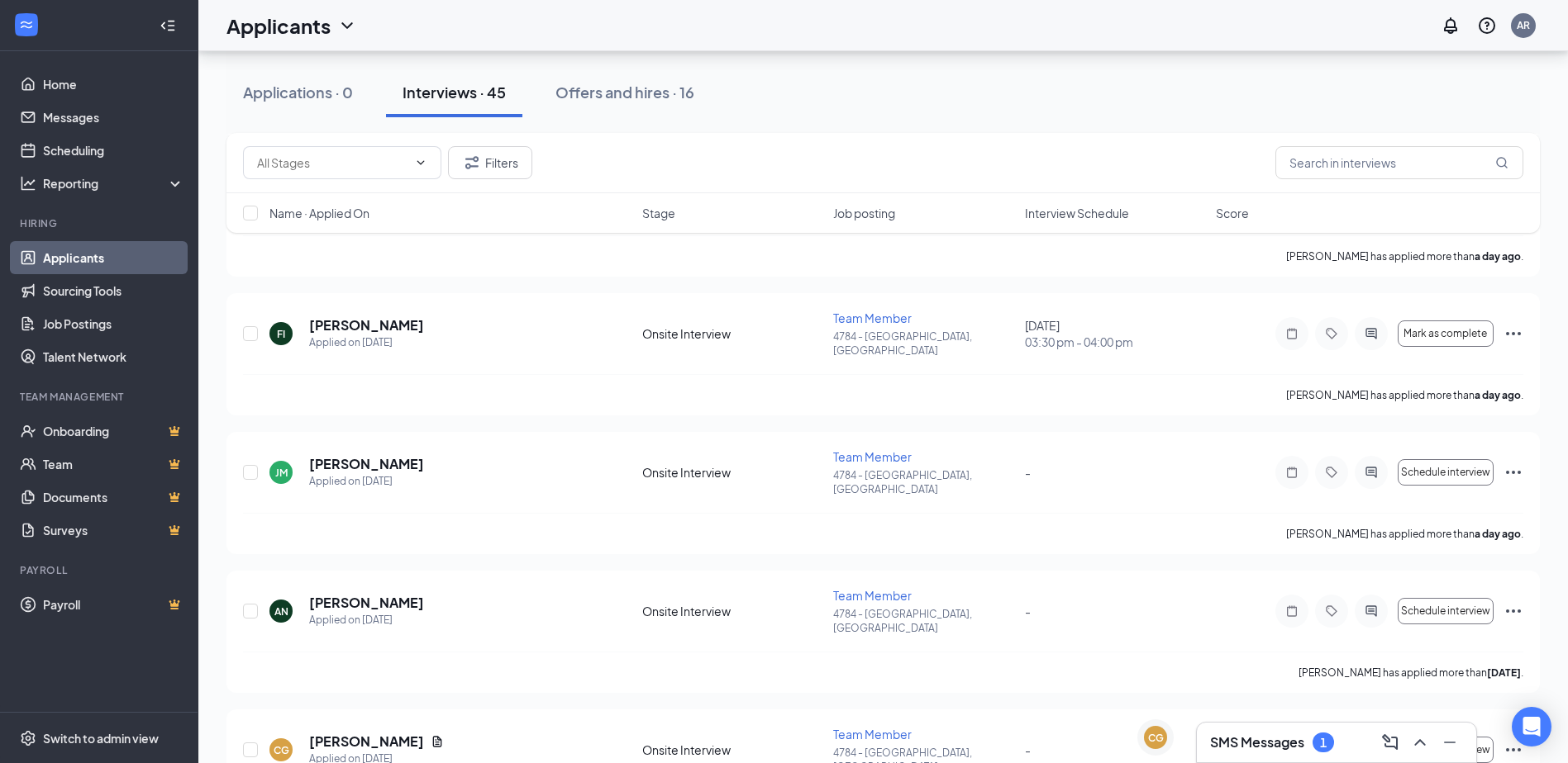
click at [1250, 755] on div "SMS Messages 1" at bounding box center [1336, 742] width 253 height 27
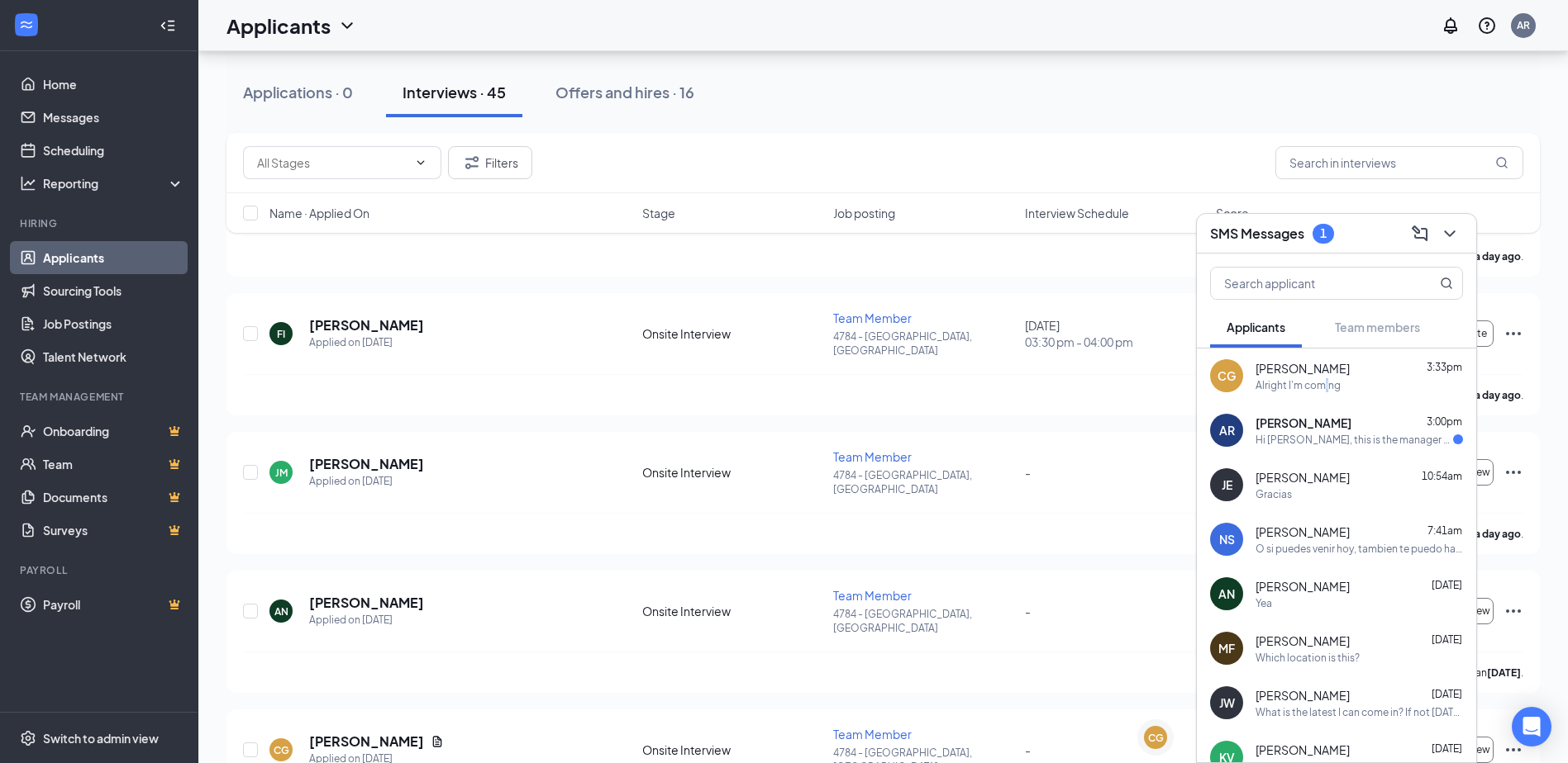
drag, startPoint x: 1326, startPoint y: 386, endPoint x: 1325, endPoint y: 395, distance: 9.1
click at [1325, 394] on div "CG Criss Galarza 3:33pm Alright I'm coming" at bounding box center [1336, 376] width 279 height 55
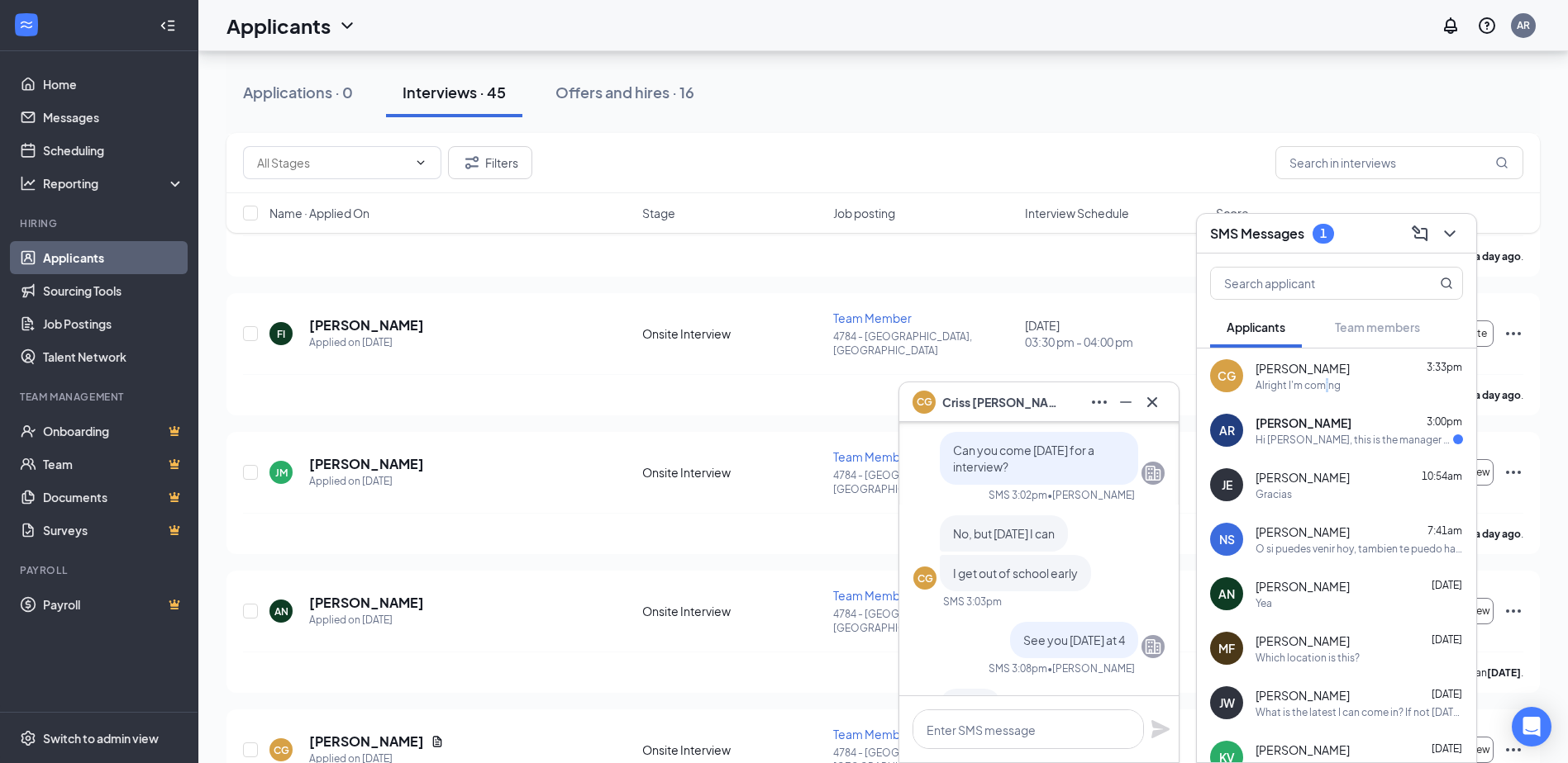
scroll to position [-248, 0]
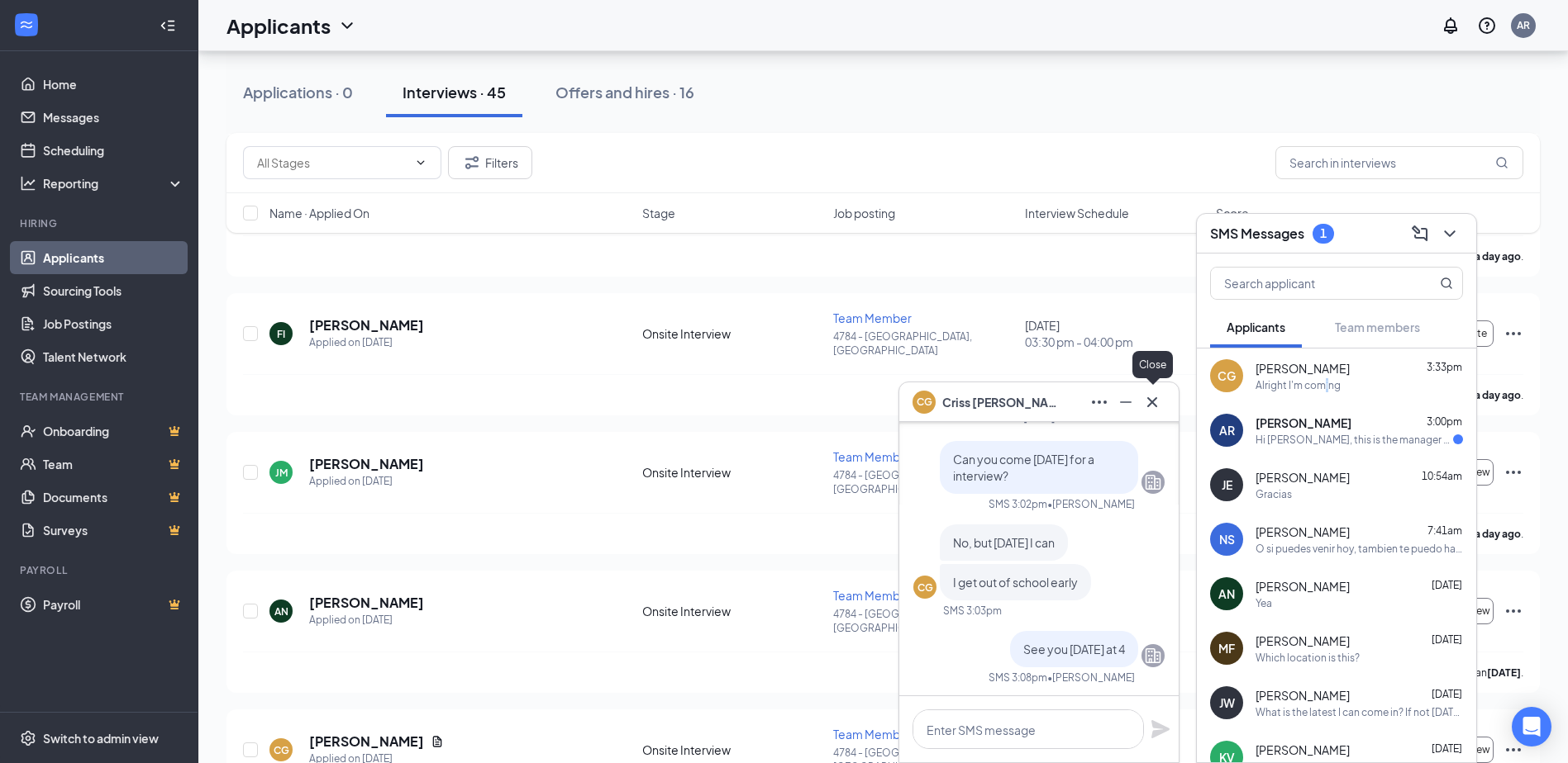
click at [1162, 401] on button at bounding box center [1152, 403] width 27 height 27
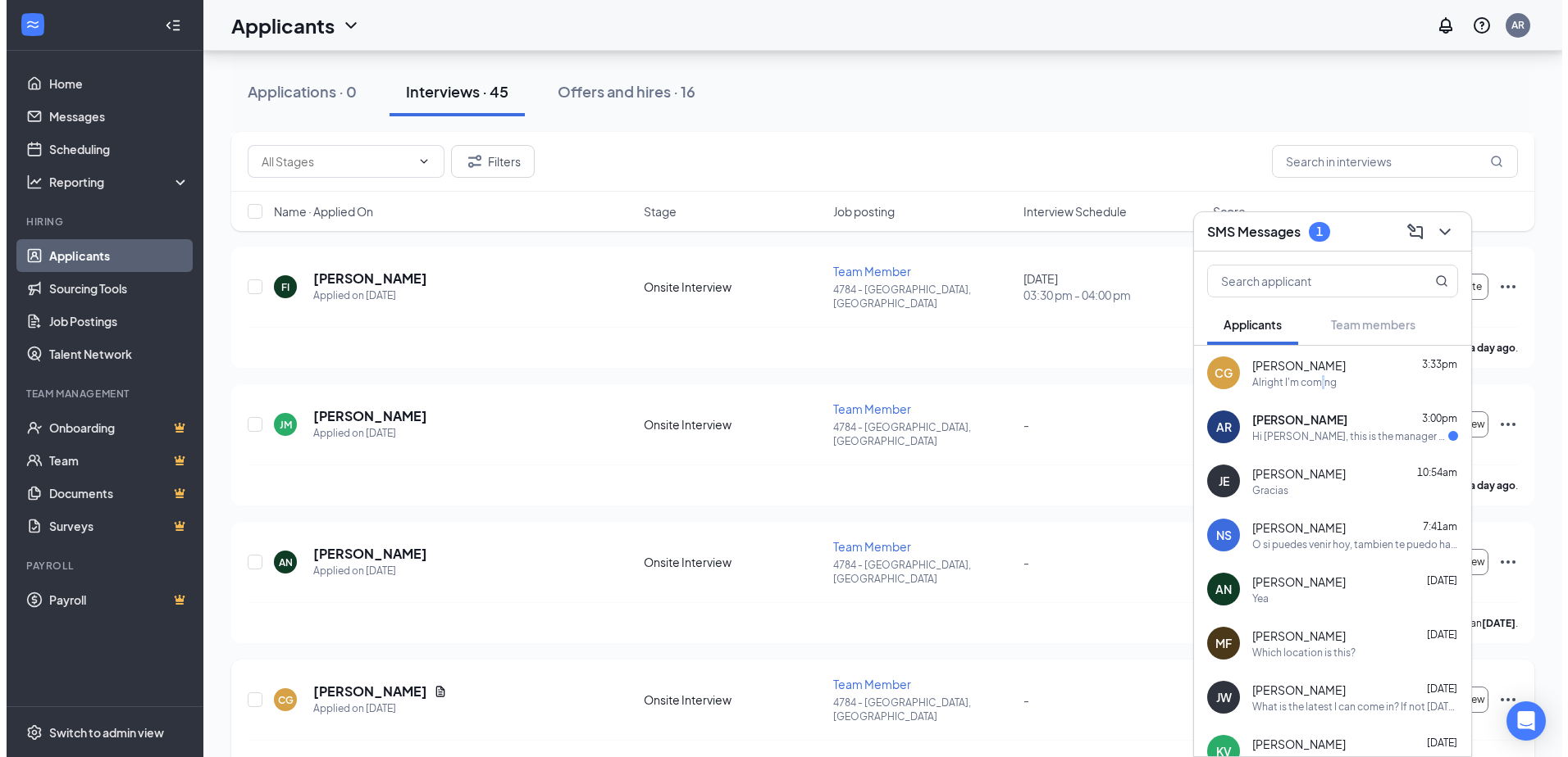
scroll to position [737, 0]
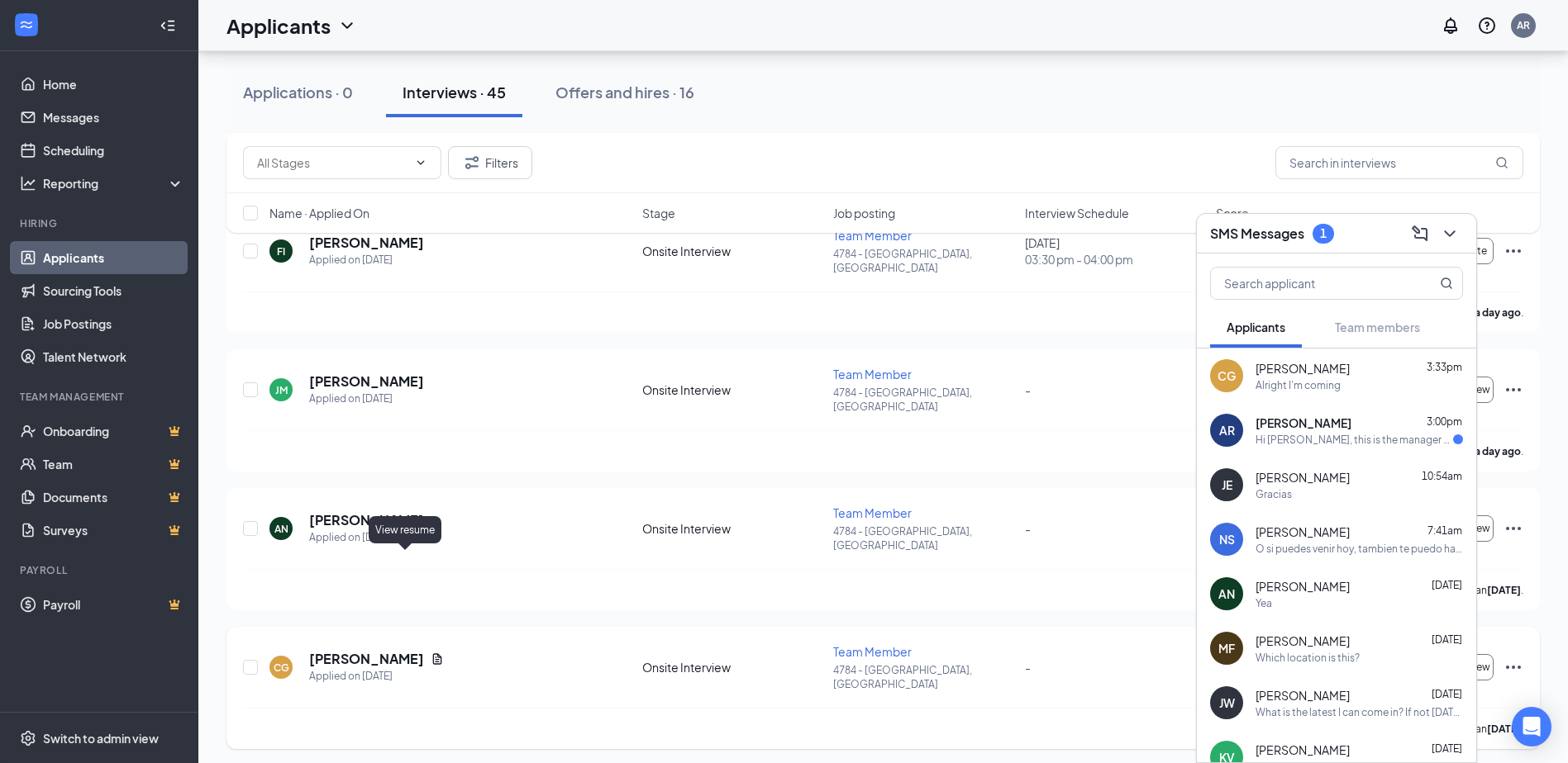
click at [430, 653] on icon "Document" at bounding box center [437, 659] width 13 height 13
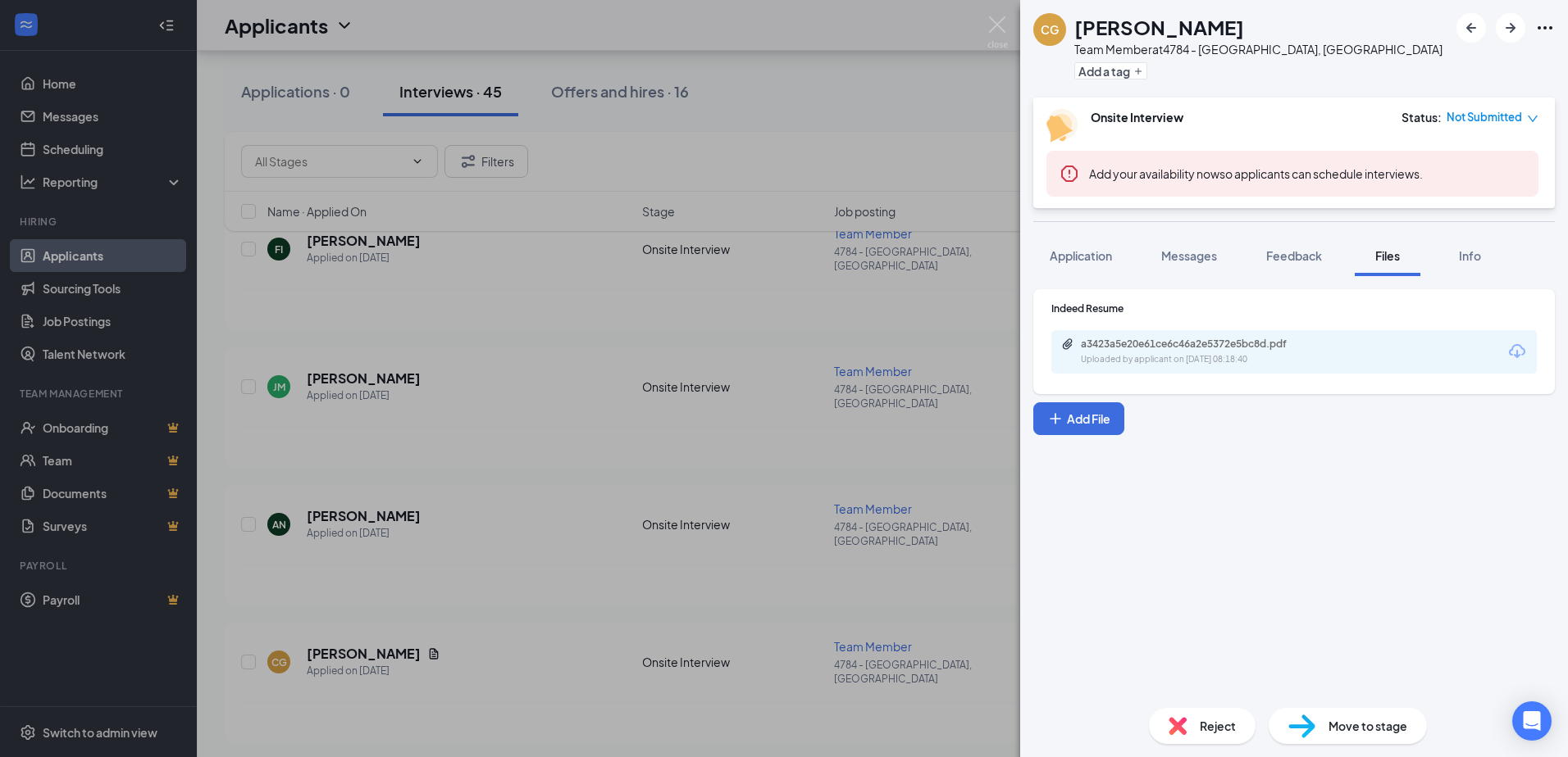
click at [1298, 339] on div "a3423a5e20e61ce6c46a2e5372e5bc8d.pdf" at bounding box center [1195, 343] width 230 height 13
click at [1512, 67] on link "View full application" at bounding box center [1455, 66] width 177 height 16
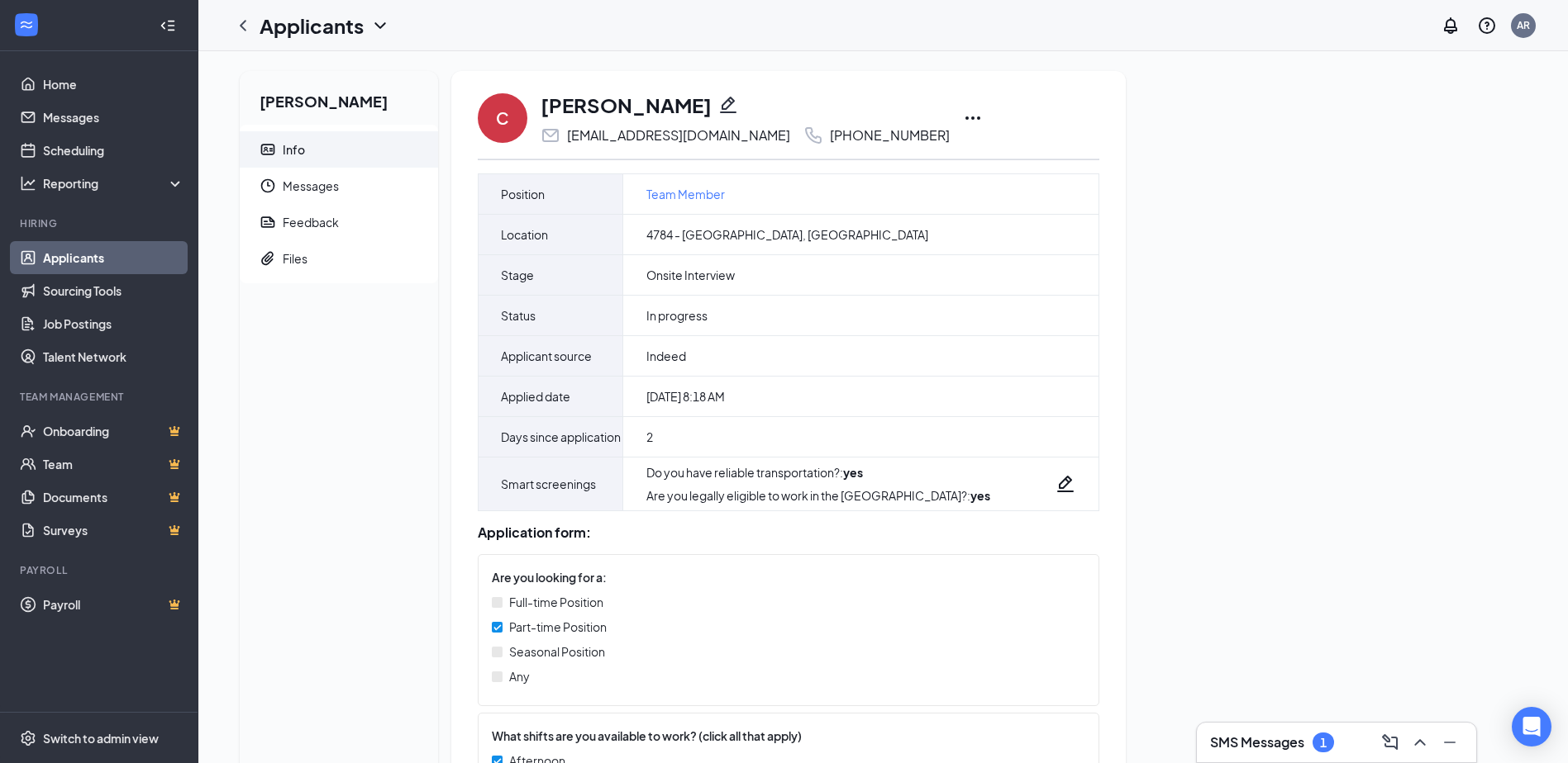
click at [963, 114] on icon "Ellipses" at bounding box center [973, 118] width 20 height 20
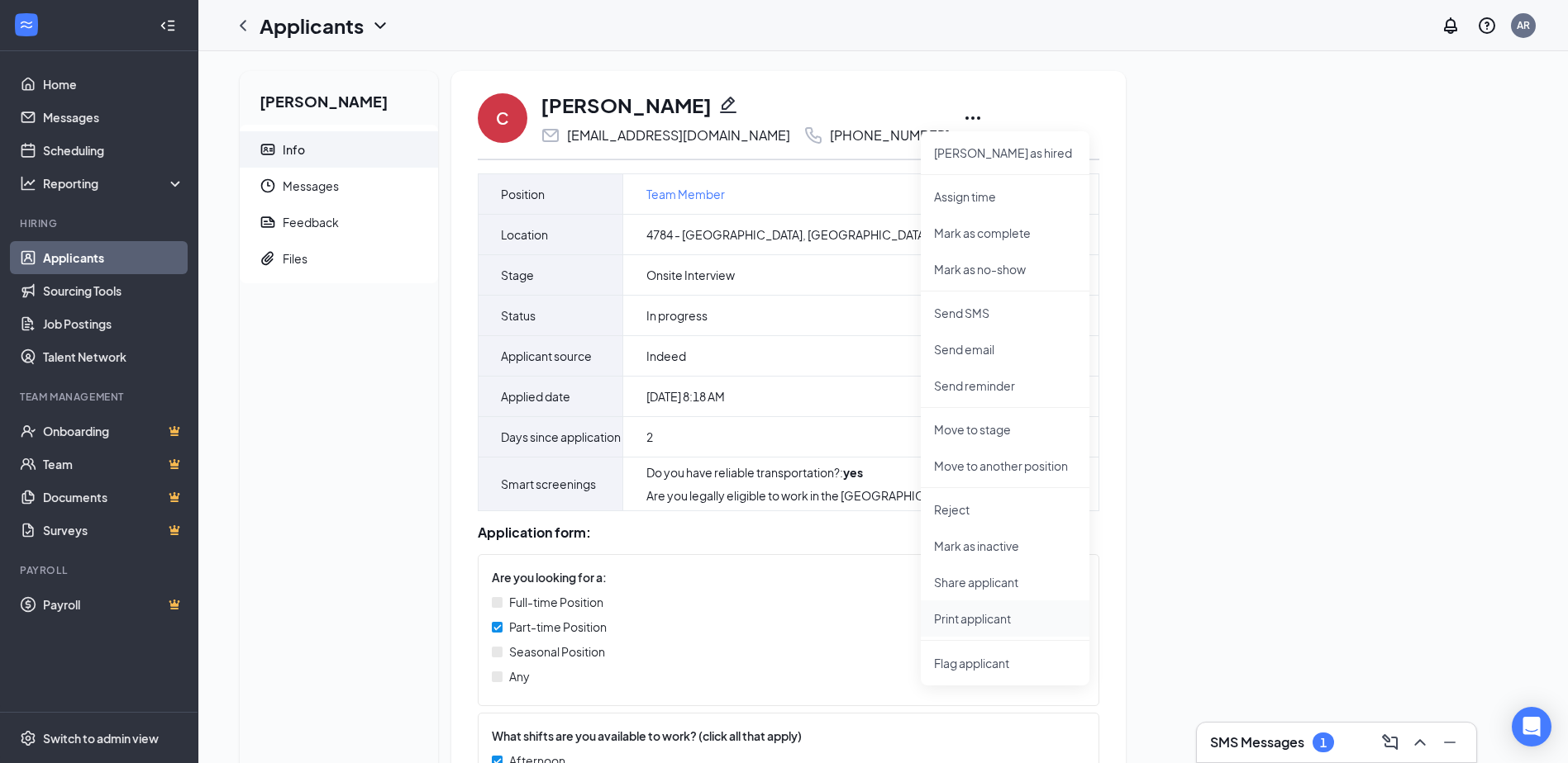
click at [988, 629] on li "Print applicant" at bounding box center [1005, 618] width 168 height 37
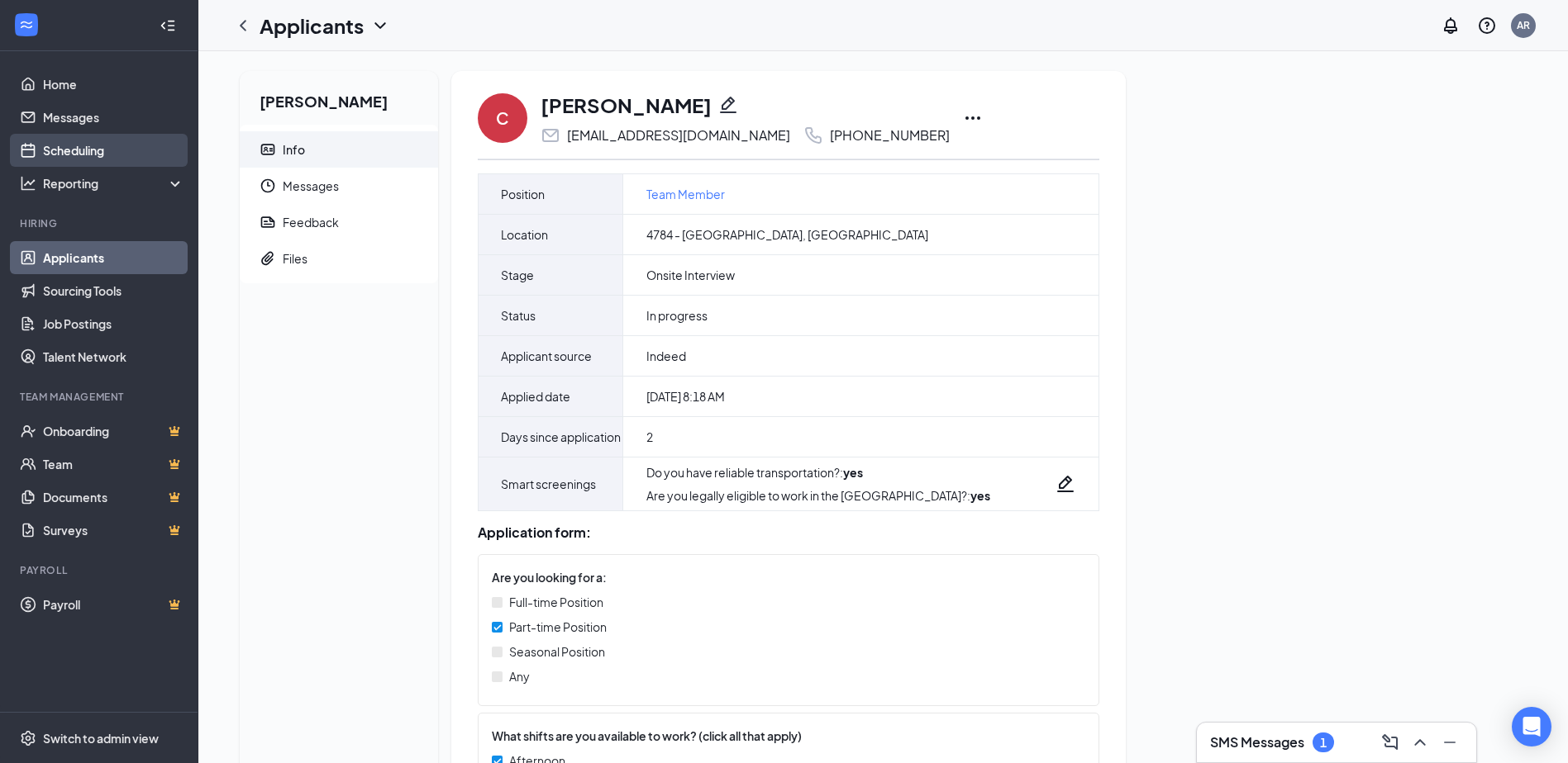
click at [102, 159] on link "Scheduling" at bounding box center [114, 150] width 141 height 33
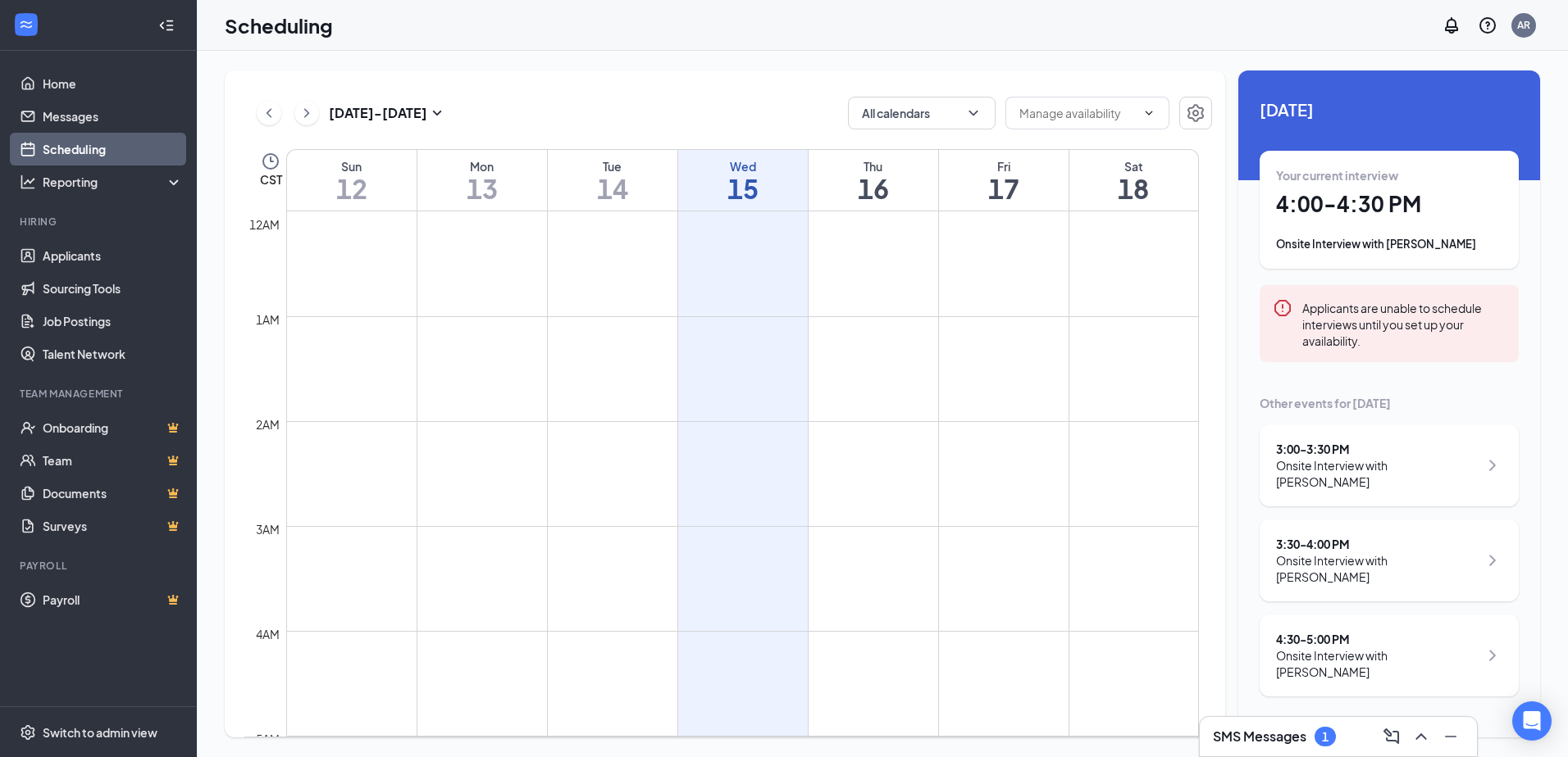
scroll to position [806, 0]
click at [1396, 216] on h1 "4:00 - 4:30 PM" at bounding box center [1389, 203] width 226 height 28
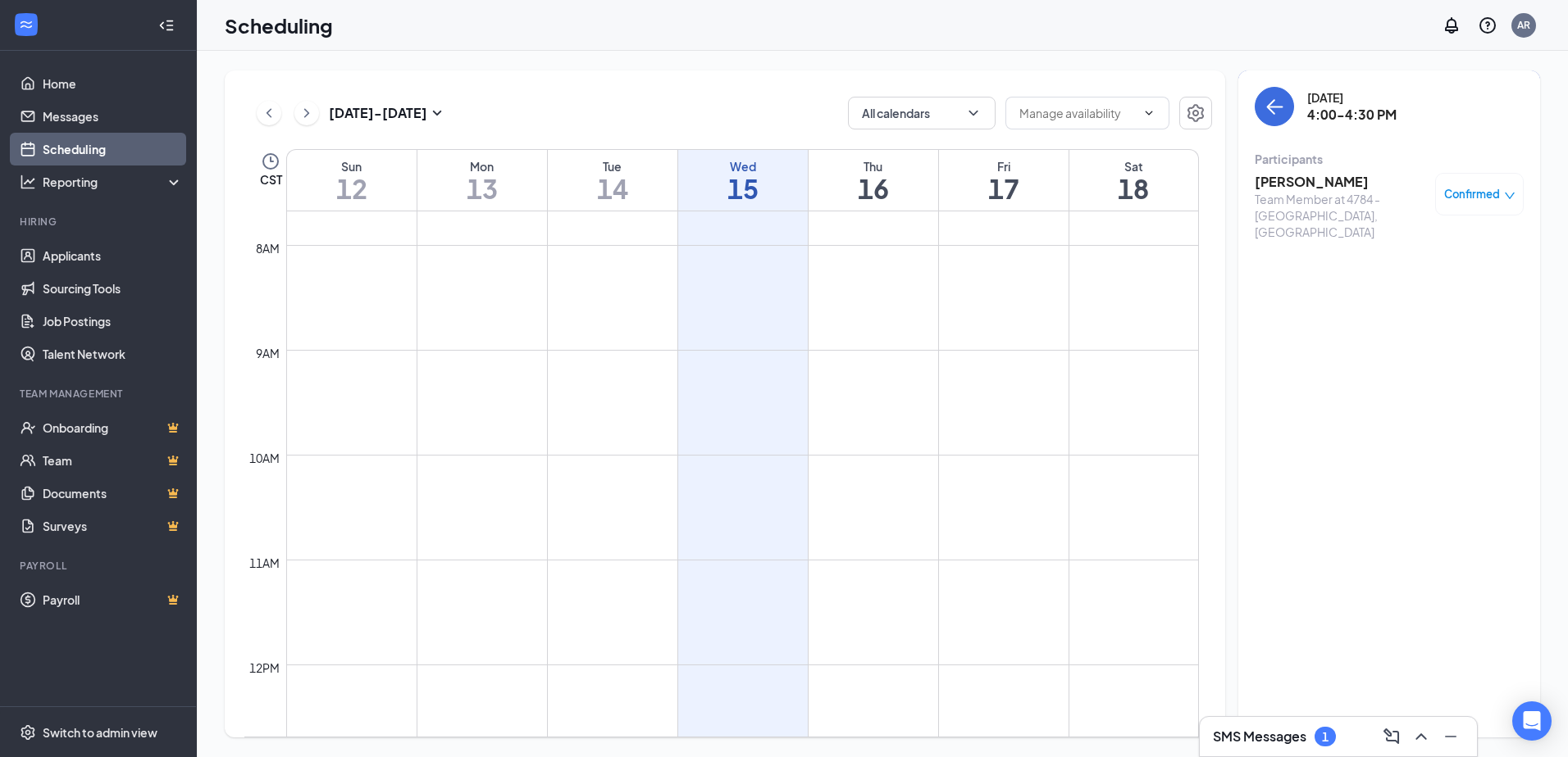
click at [1451, 186] on span "Confirmed" at bounding box center [1471, 194] width 56 height 16
click at [1361, 178] on h3 "[PERSON_NAME]" at bounding box center [1341, 182] width 172 height 18
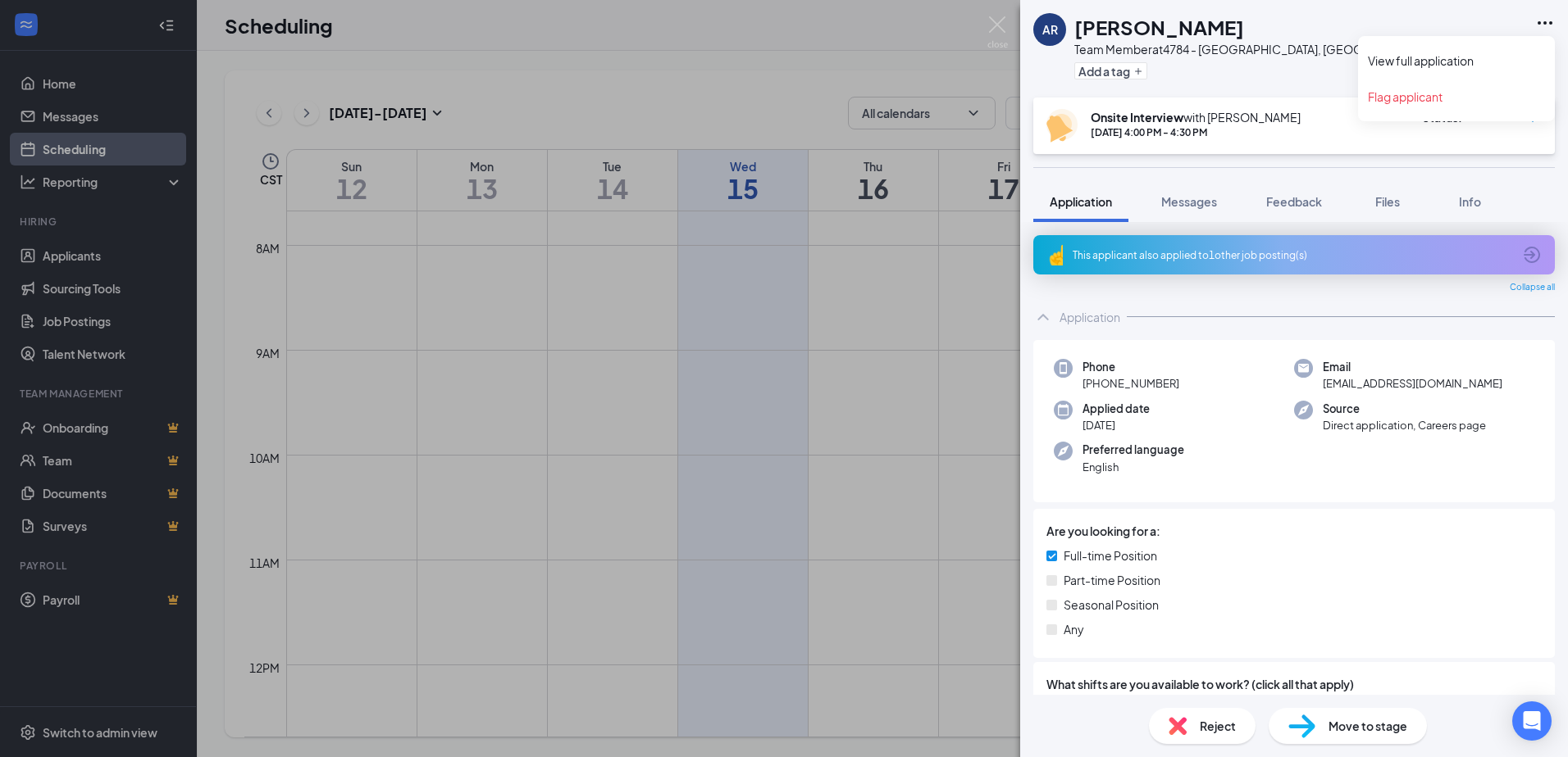
click at [1547, 14] on icon "Ellipses" at bounding box center [1545, 23] width 20 height 20
click at [1485, 61] on link "View full application" at bounding box center [1455, 60] width 177 height 16
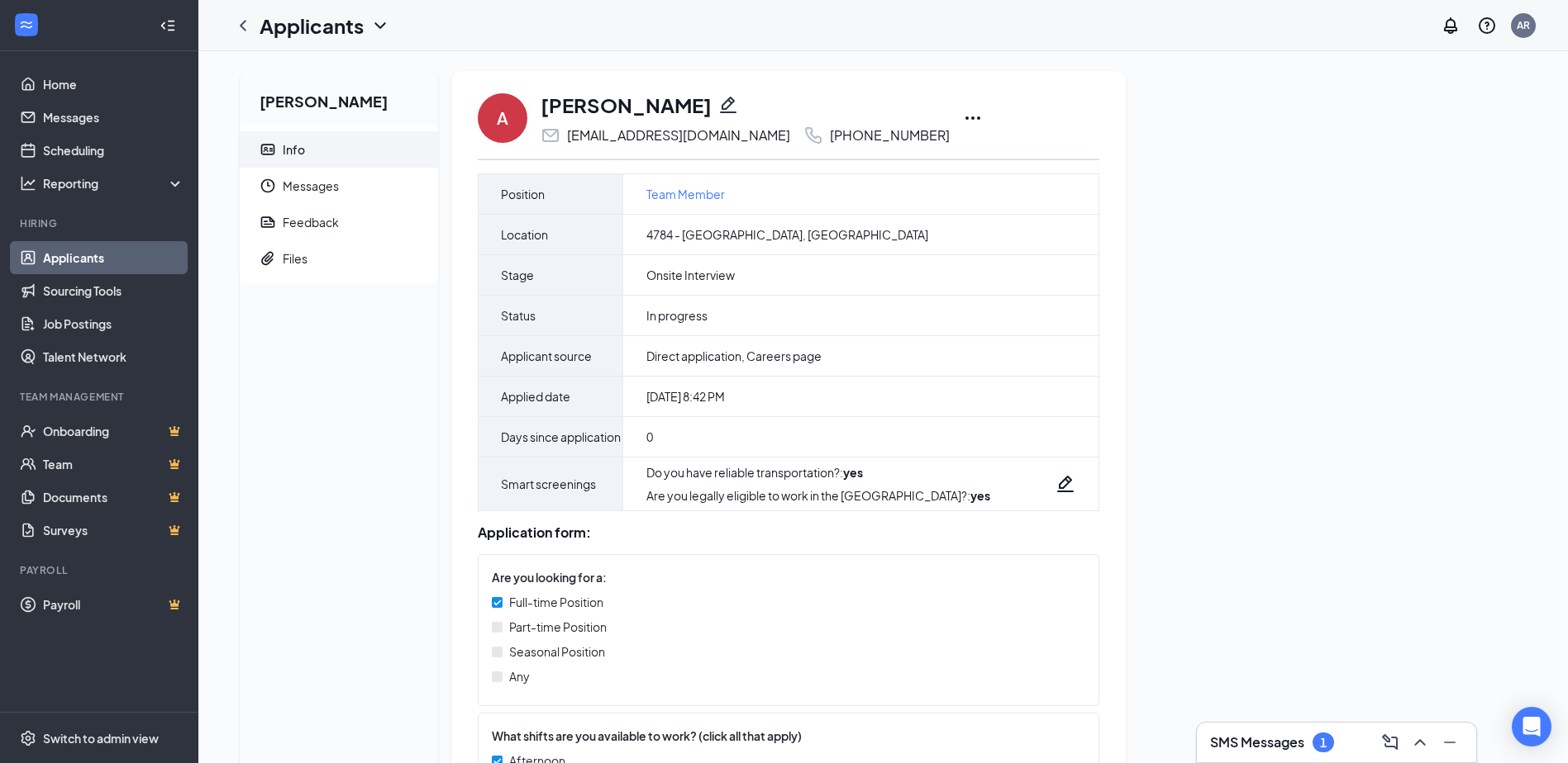
click at [963, 114] on icon "Ellipses" at bounding box center [973, 118] width 20 height 20
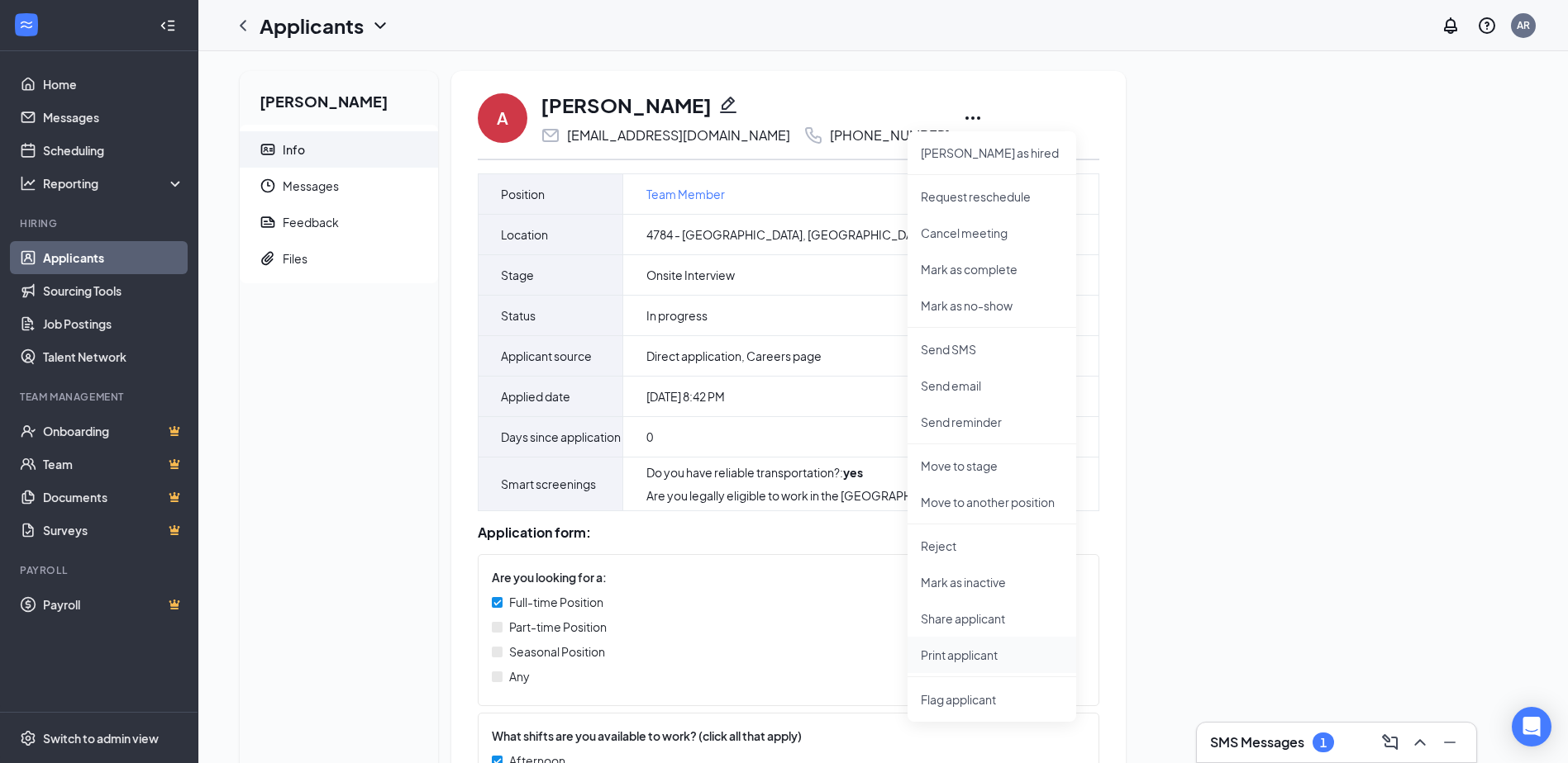
click at [989, 647] on p "Print applicant" at bounding box center [992, 655] width 142 height 16
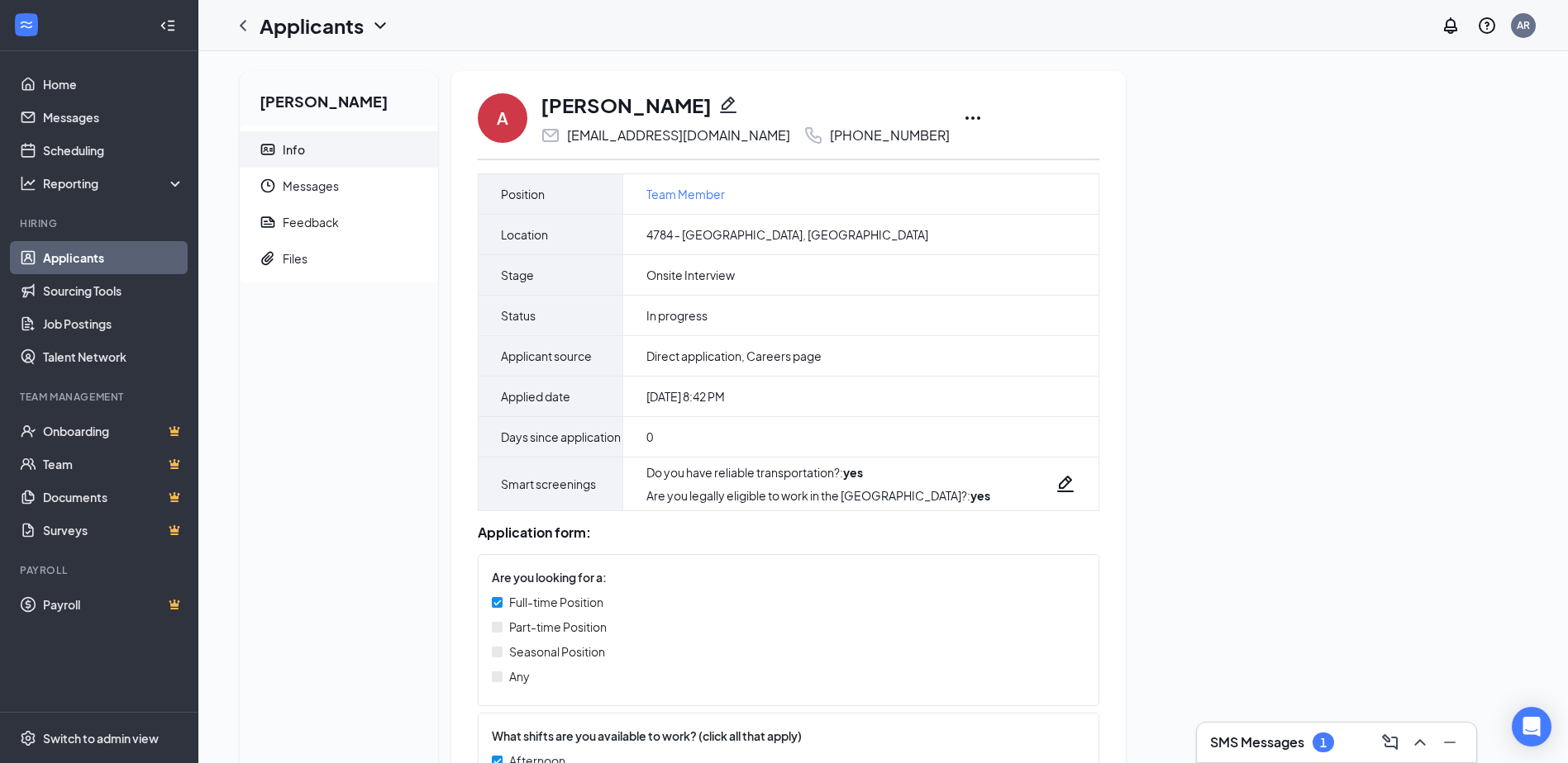
click at [963, 116] on icon "Ellipses" at bounding box center [973, 118] width 20 height 20
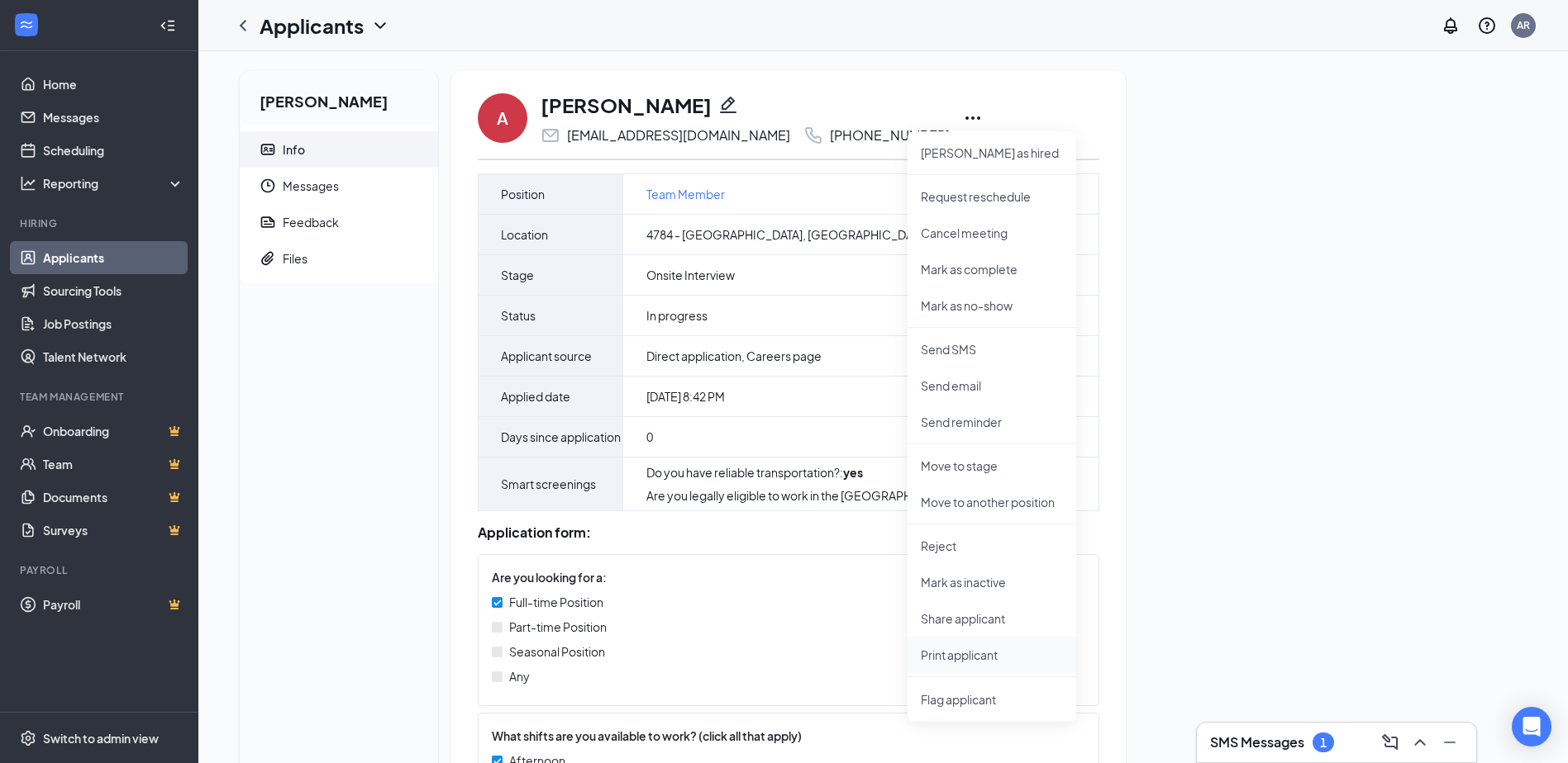
click at [989, 656] on p "Print applicant" at bounding box center [992, 655] width 142 height 16
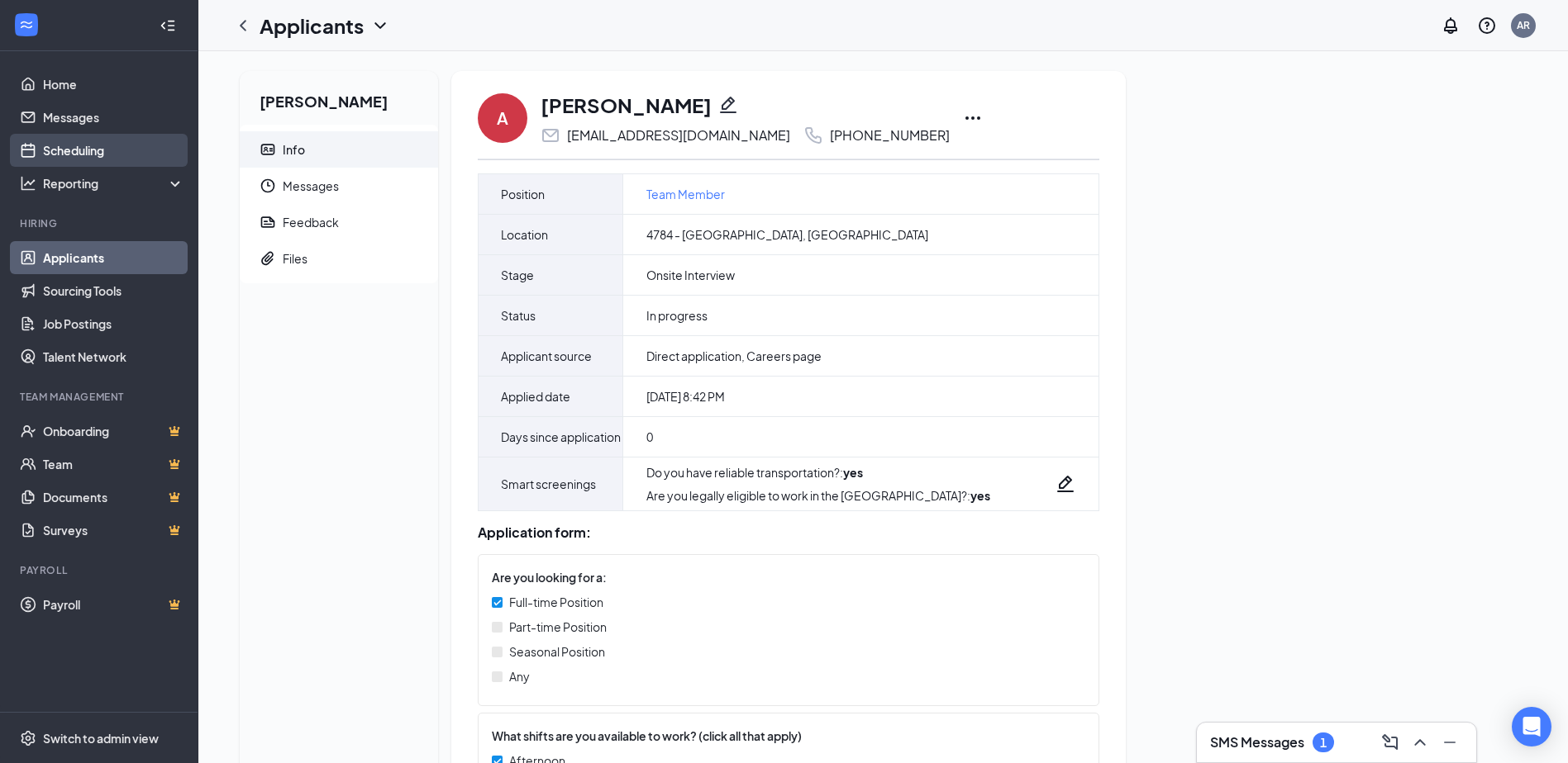
click at [56, 159] on link "Scheduling" at bounding box center [114, 150] width 141 height 33
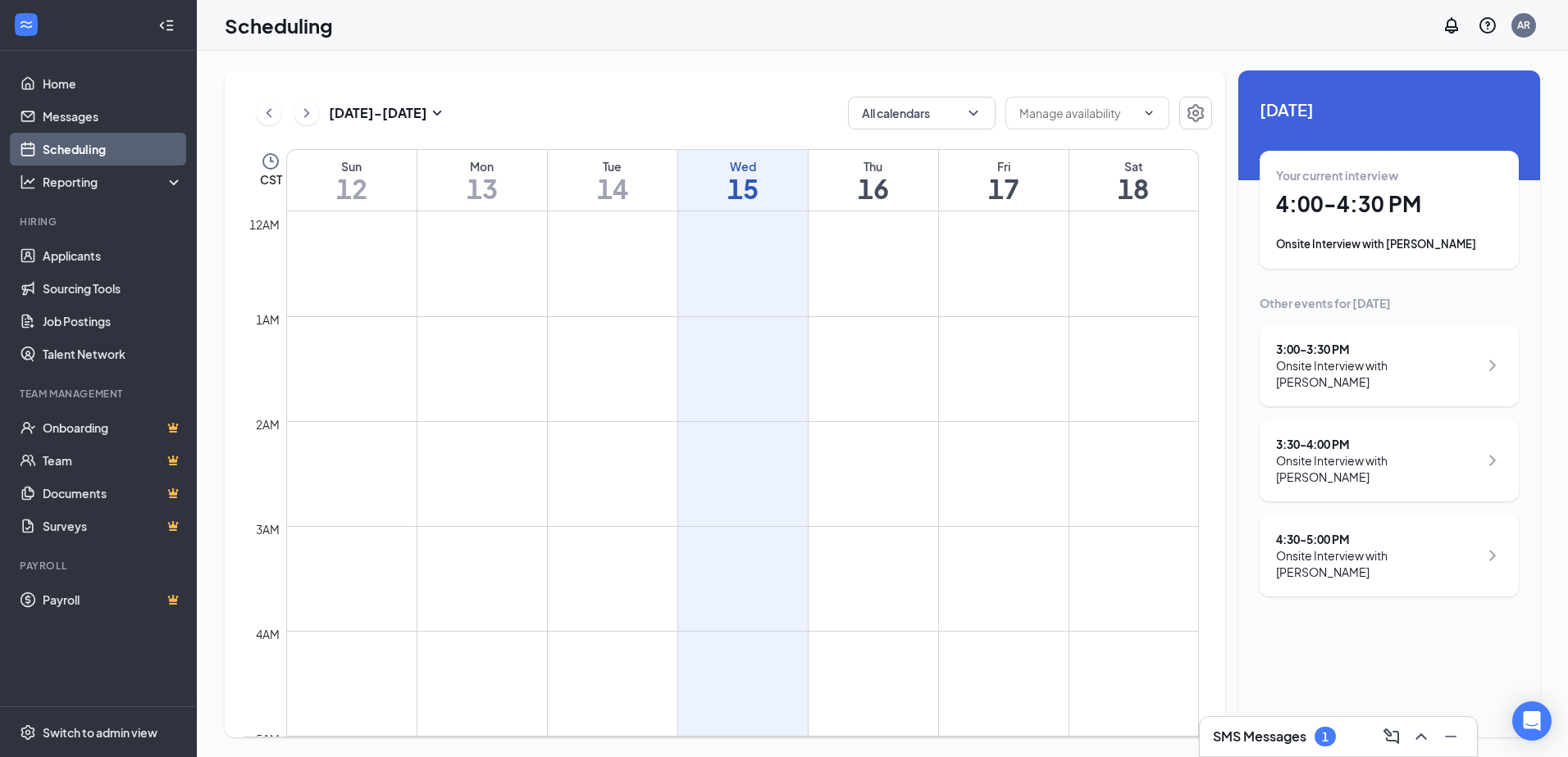
scroll to position [806, 0]
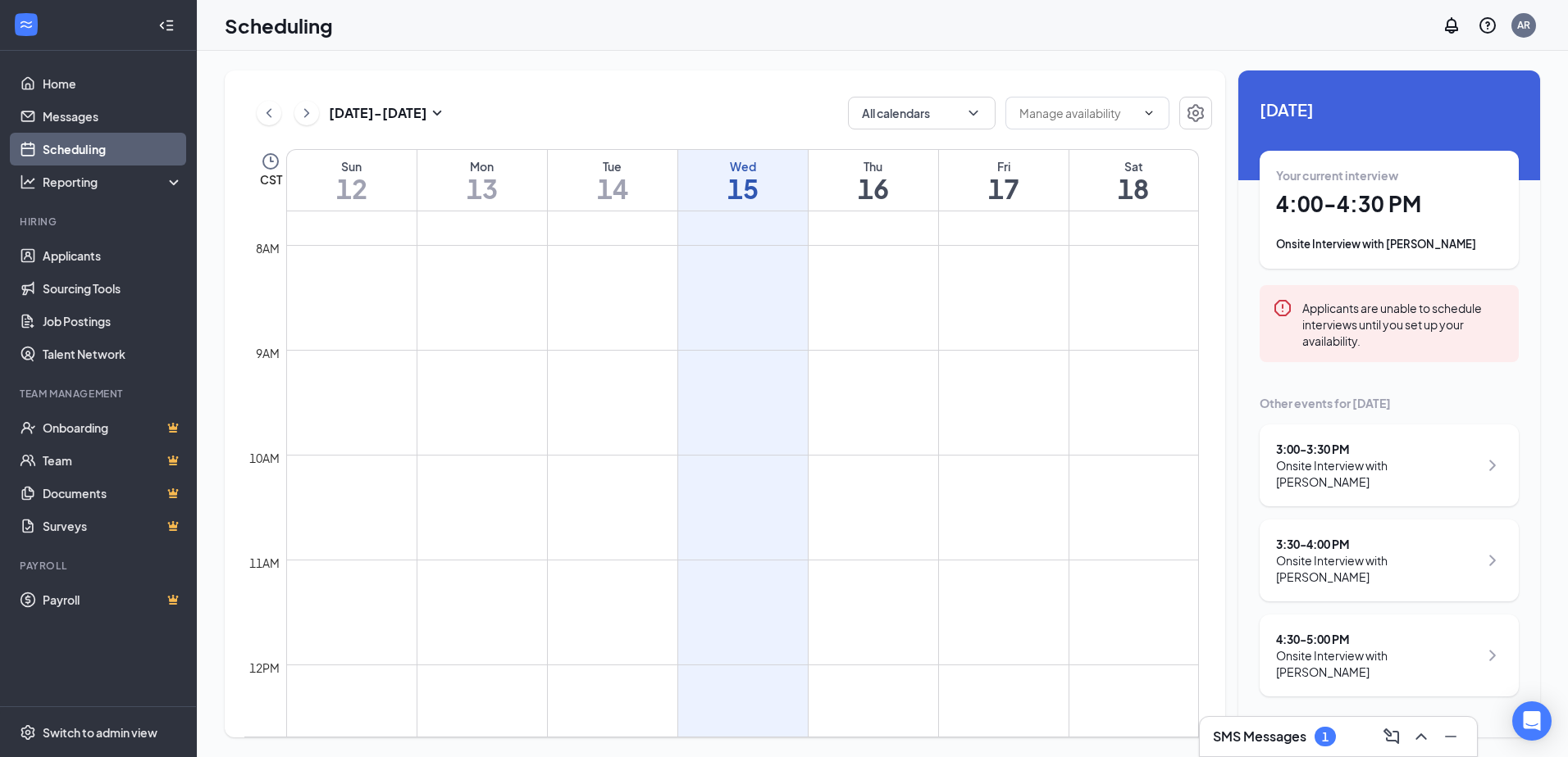
click at [1353, 631] on div "4:30 - 5:00 PM" at bounding box center [1377, 639] width 202 height 16
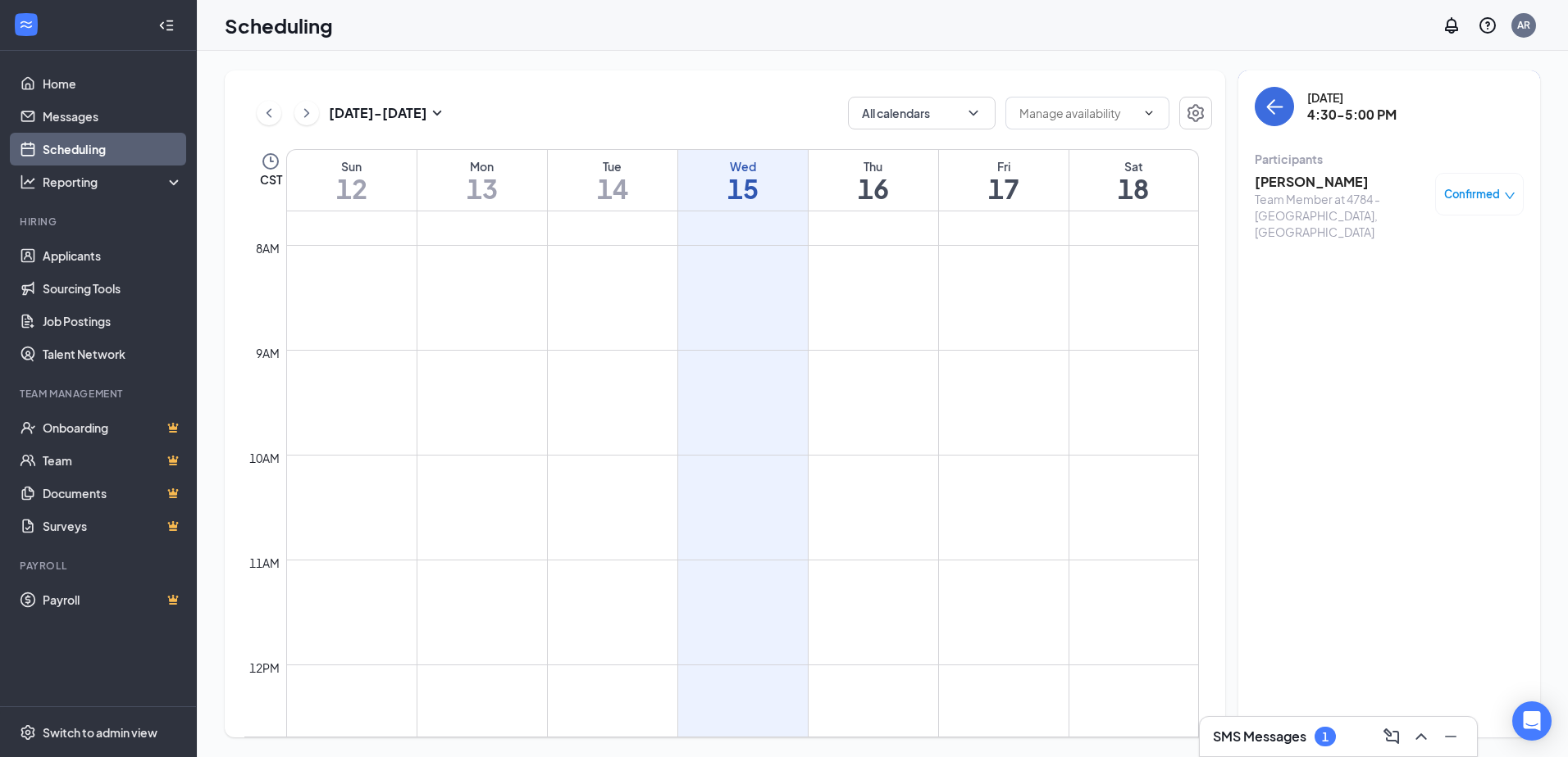
click at [1320, 189] on h3 "[PERSON_NAME]" at bounding box center [1341, 182] width 172 height 18
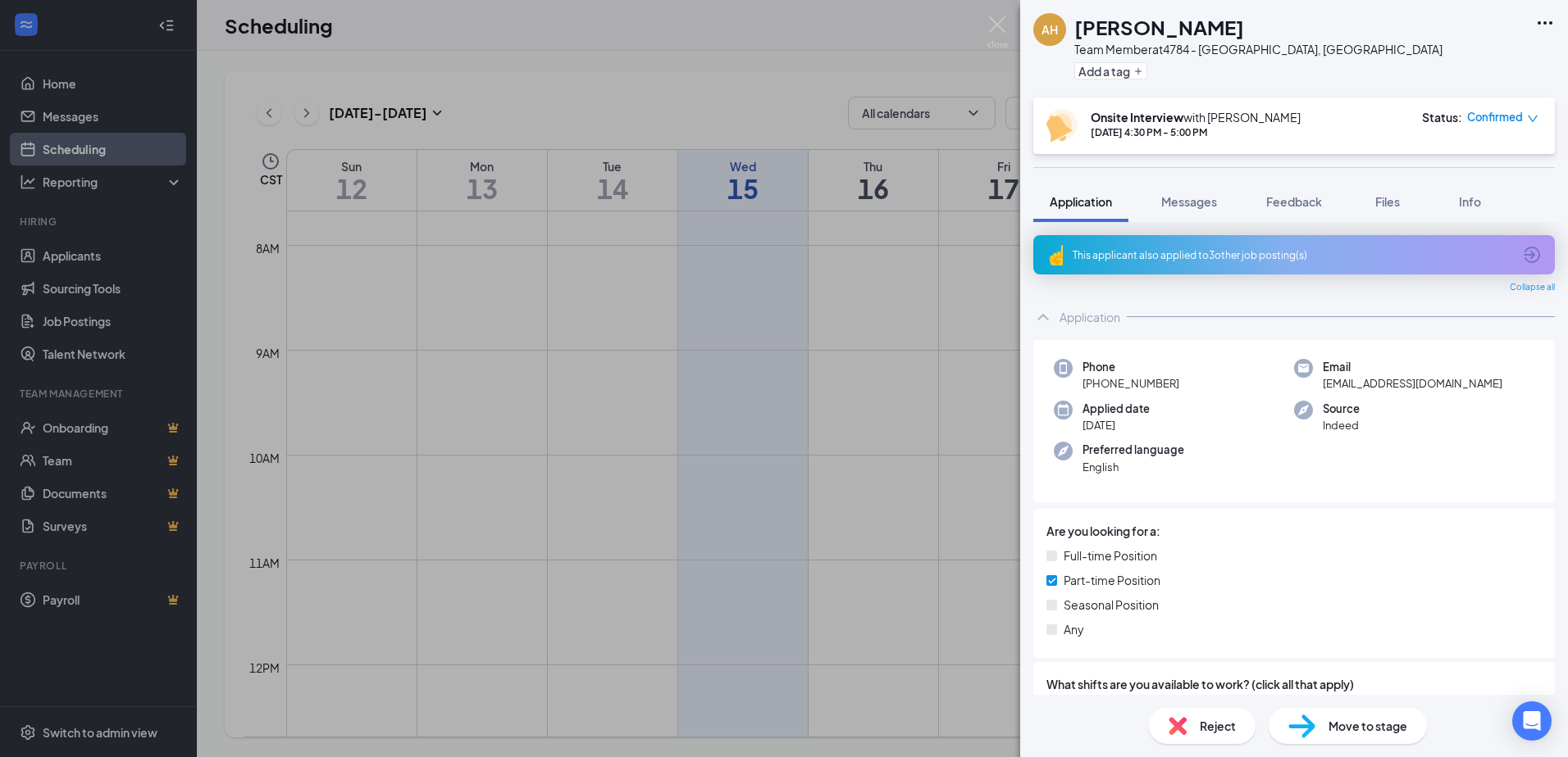
click at [1548, 27] on icon "Ellipses" at bounding box center [1545, 23] width 20 height 20
click at [1475, 67] on link "View full application" at bounding box center [1455, 60] width 177 height 16
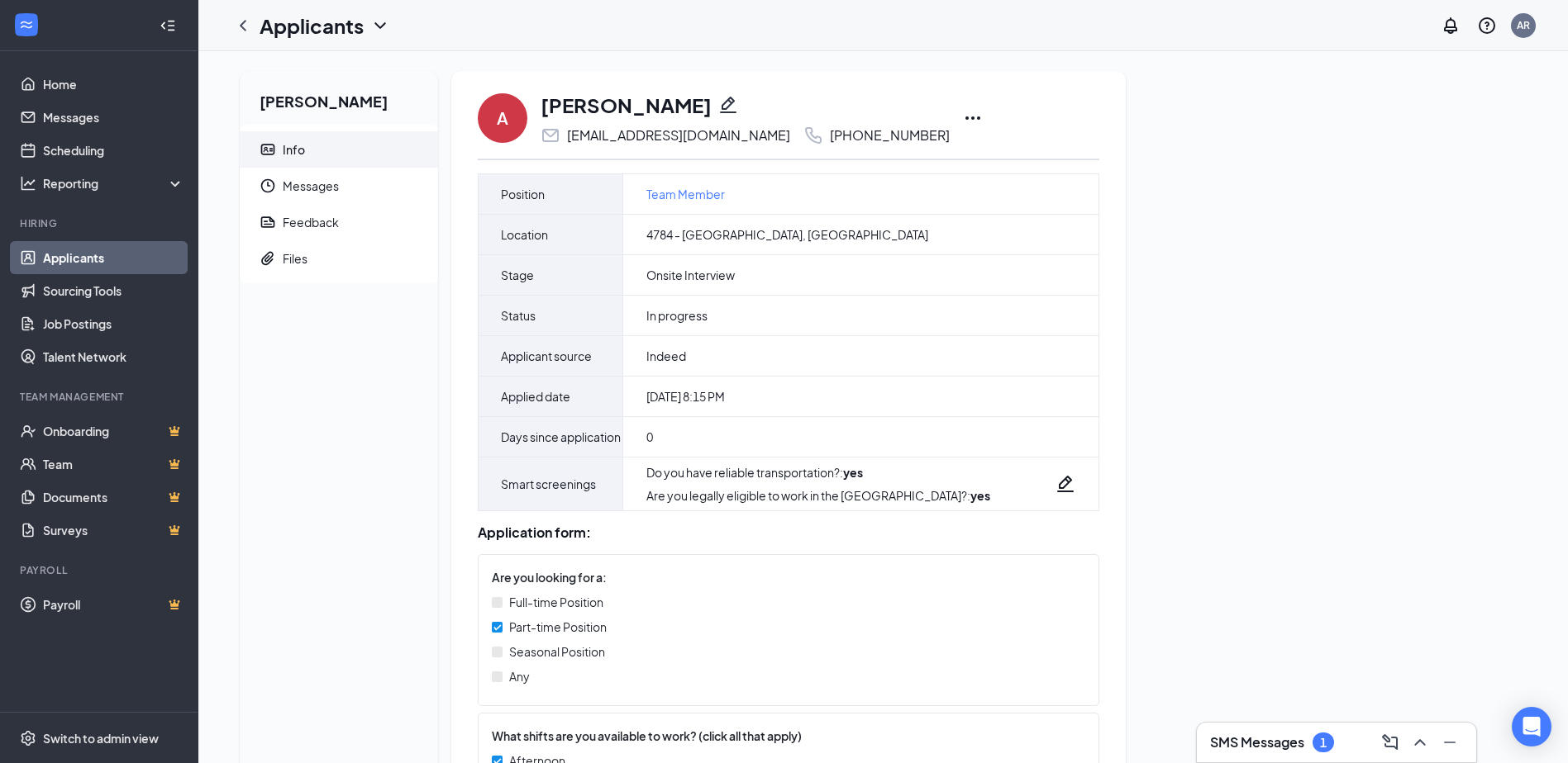
click at [963, 113] on icon "Ellipses" at bounding box center [973, 118] width 20 height 20
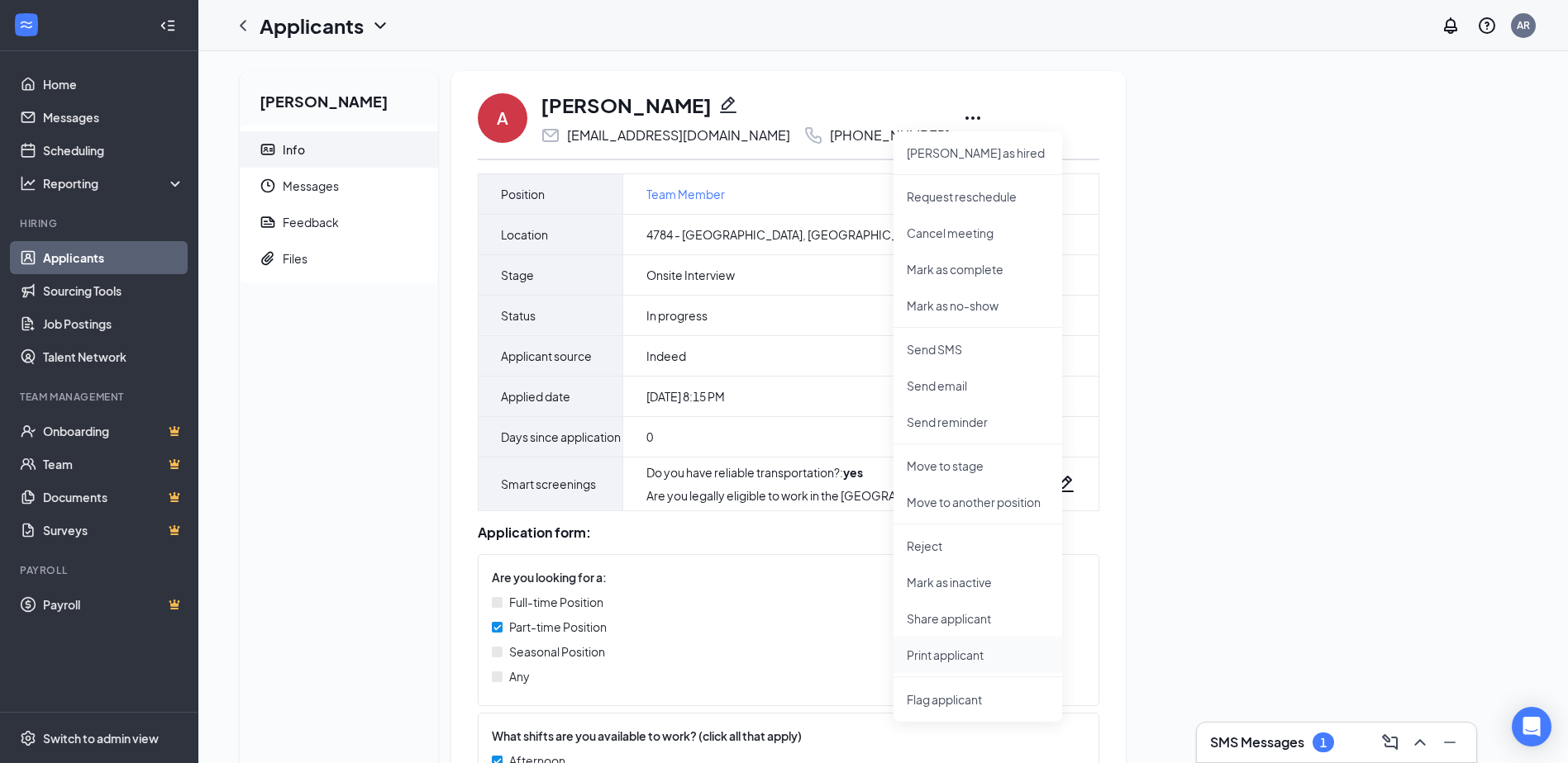
click at [972, 653] on p "Print applicant" at bounding box center [977, 655] width 142 height 16
